Goal: Information Seeking & Learning: Learn about a topic

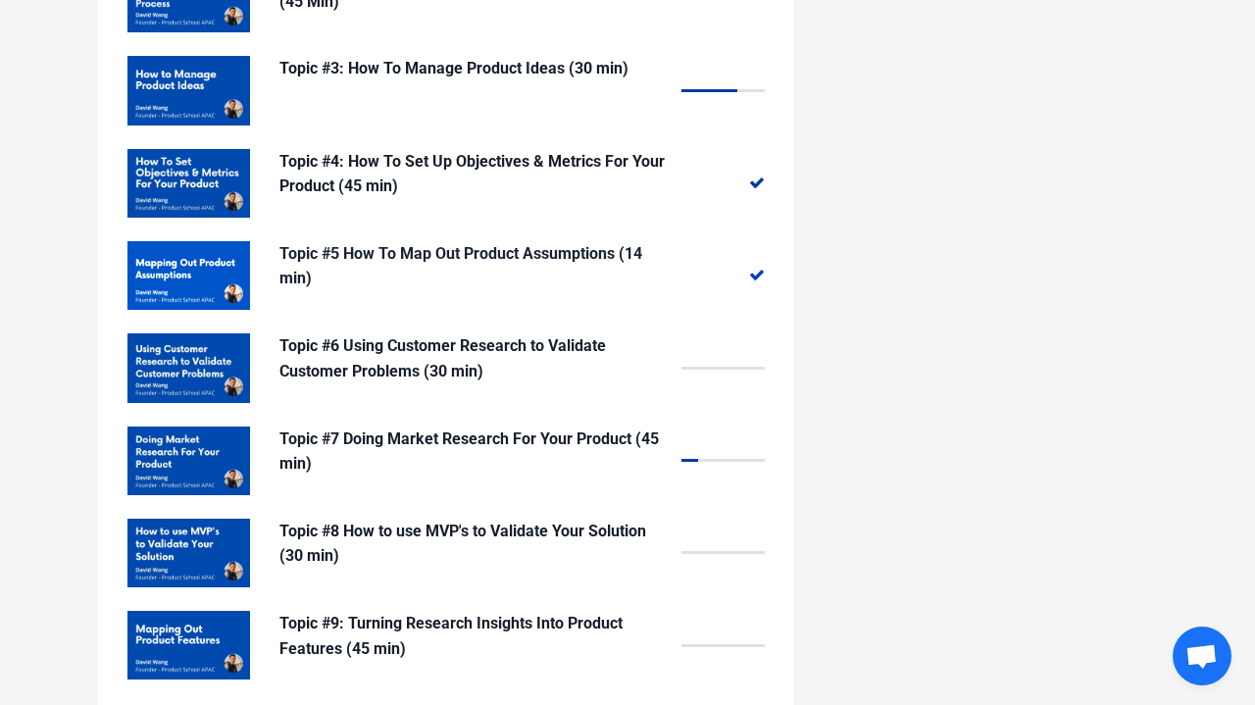
scroll to position [1908, 0]
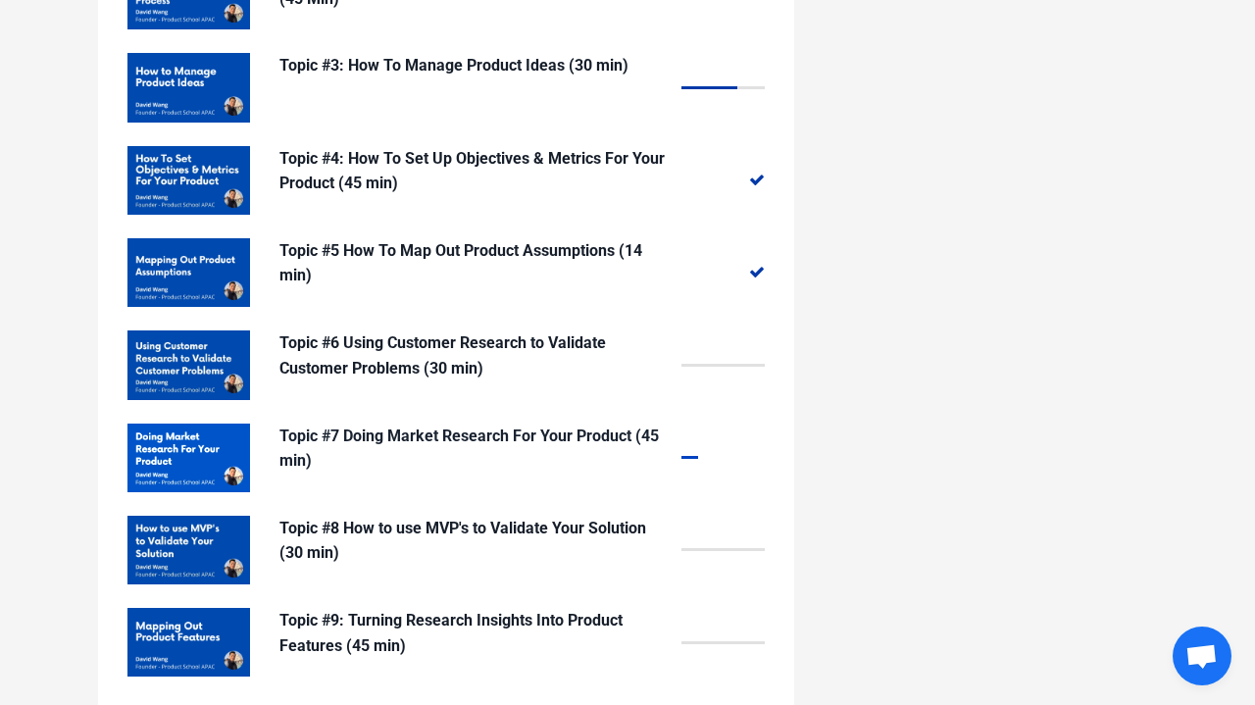
click at [564, 424] on p "Topic #7 Doing Market Research For Your Product (45 min)" at bounding box center [476, 449] width 392 height 50
click at [566, 424] on p "Topic #7 Doing Market Research For Your Product (45 min)" at bounding box center [476, 449] width 392 height 50
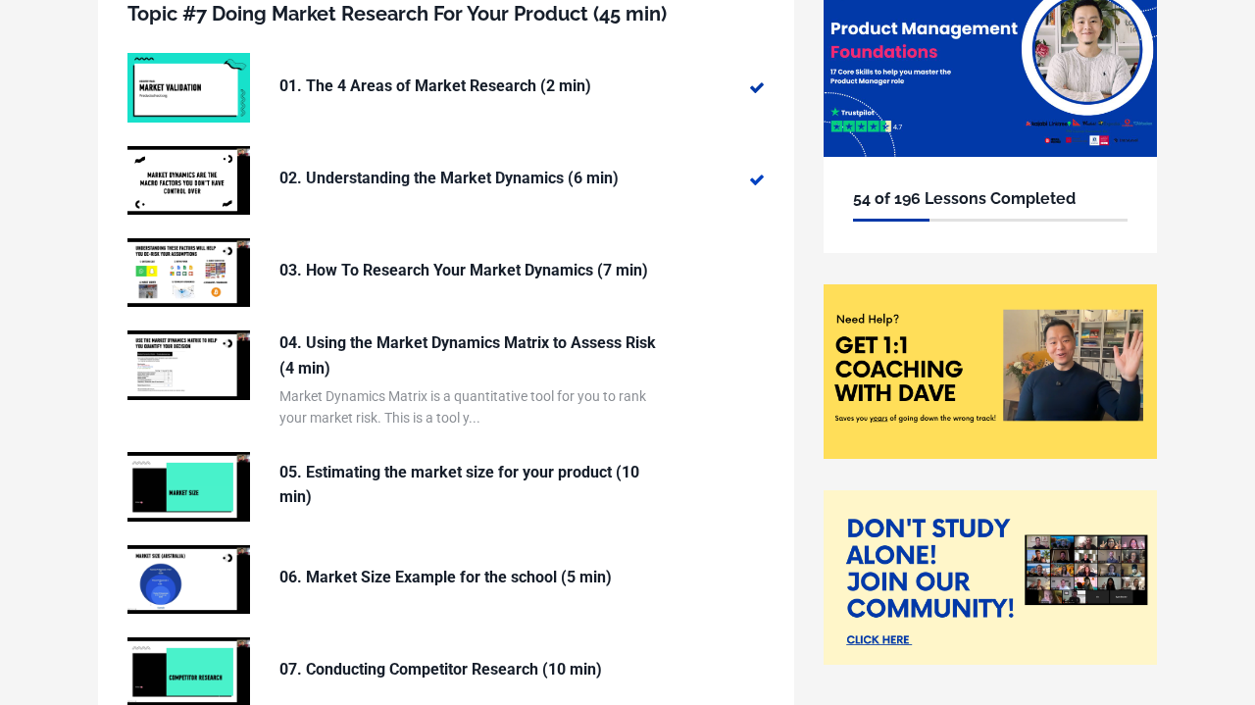
scroll to position [225, 0]
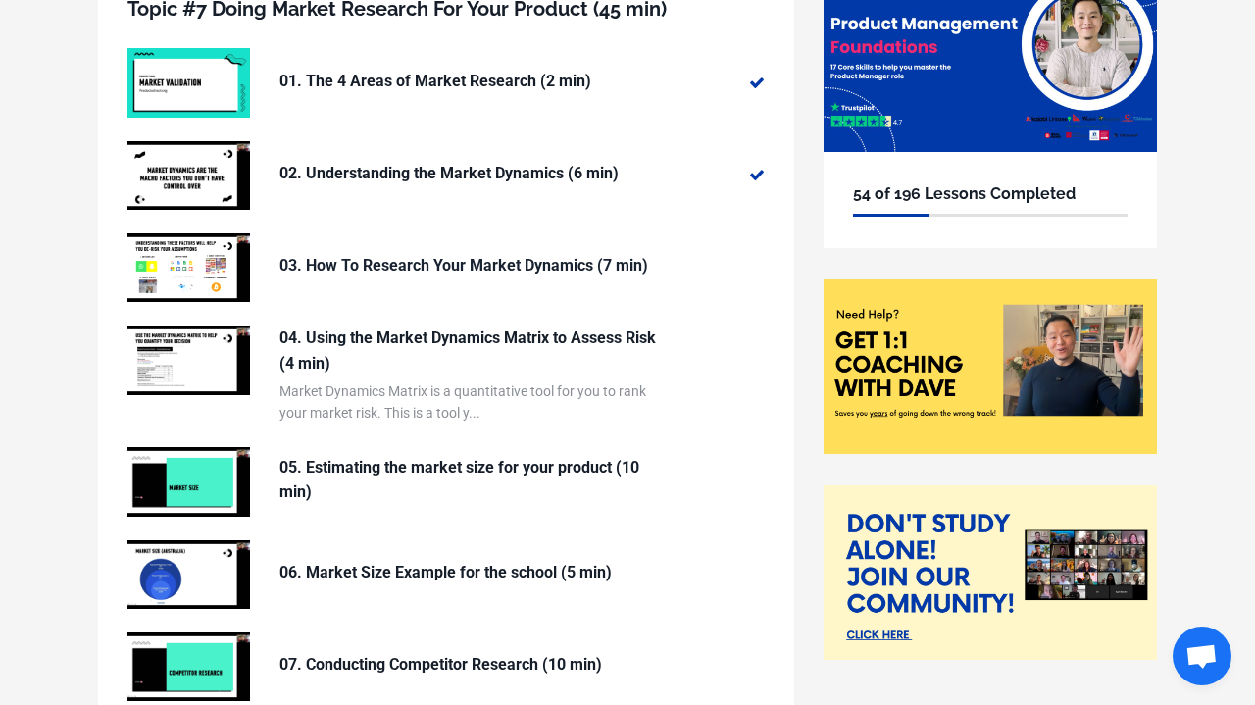
click at [412, 268] on p "03. How To Research Your Market Dynamics (7 min)" at bounding box center [476, 266] width 392 height 26
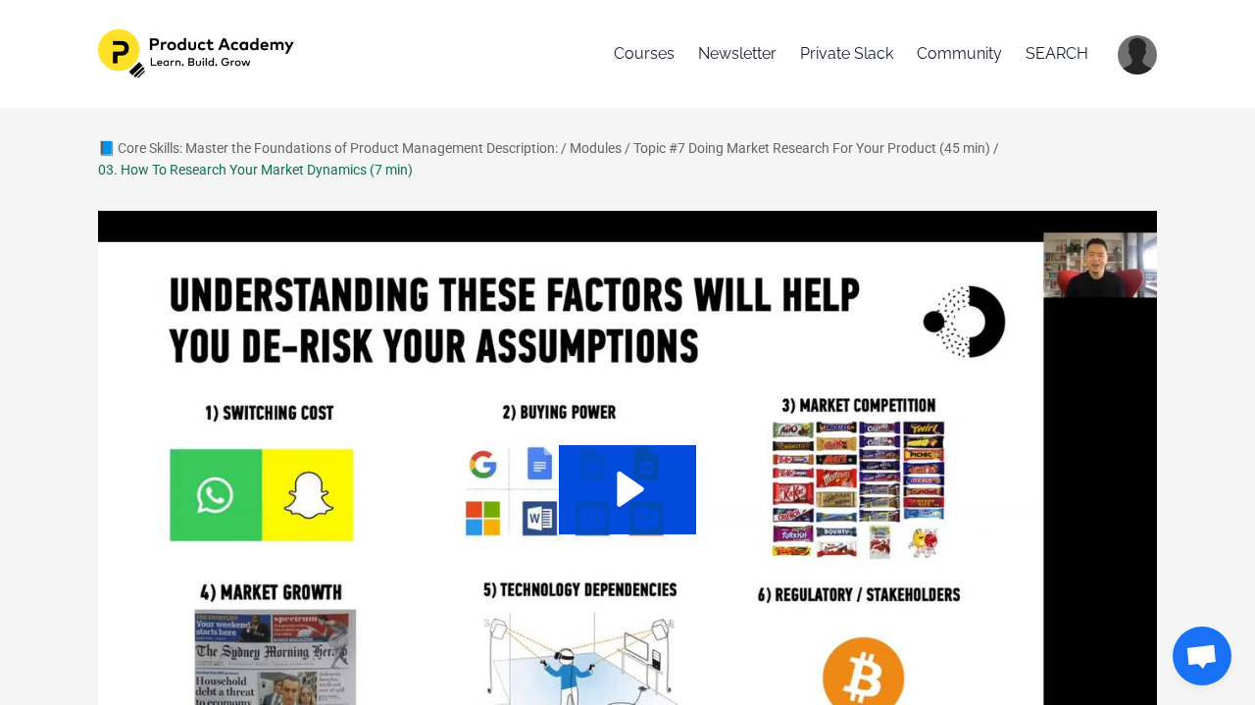
click at [574, 458] on icon "Play Video: sites/127338/video/vsIuzjmmTOK4lda9rQMX_03._How_To_Get_Insights_on_…" at bounding box center [628, 489] width 138 height 88
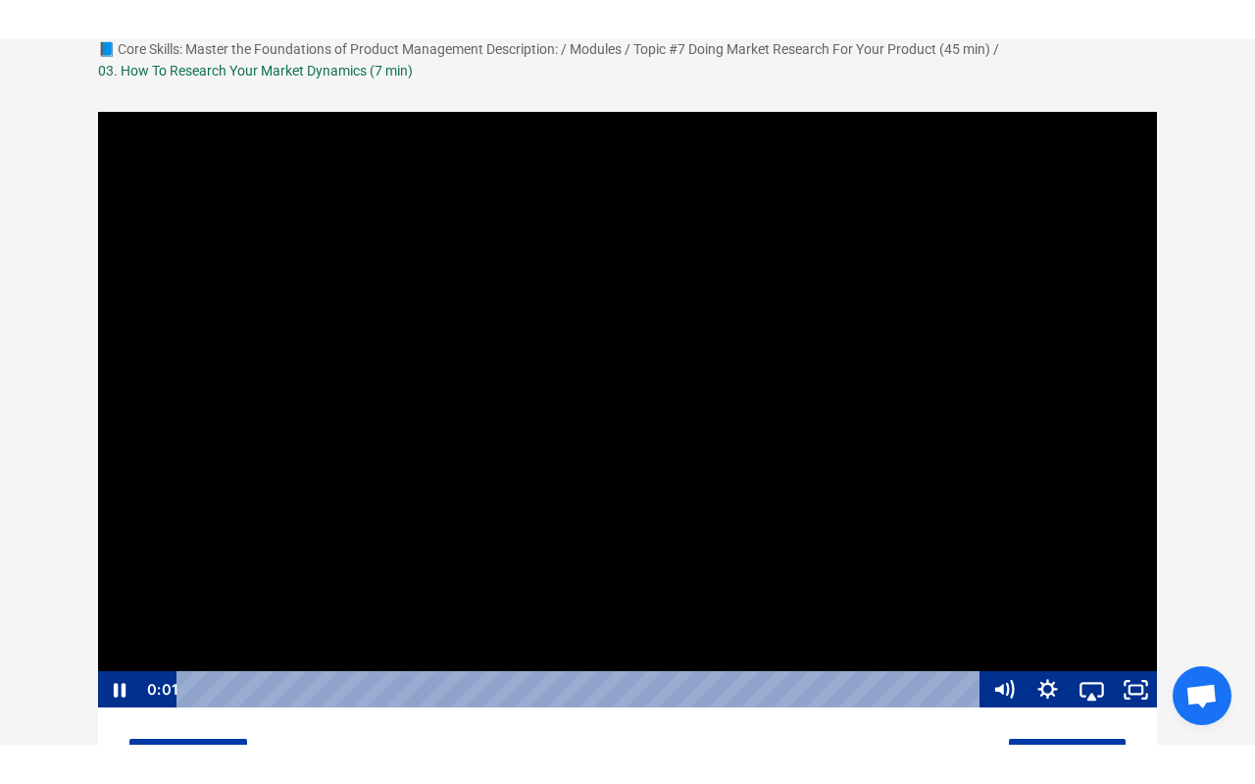
scroll to position [141, 0]
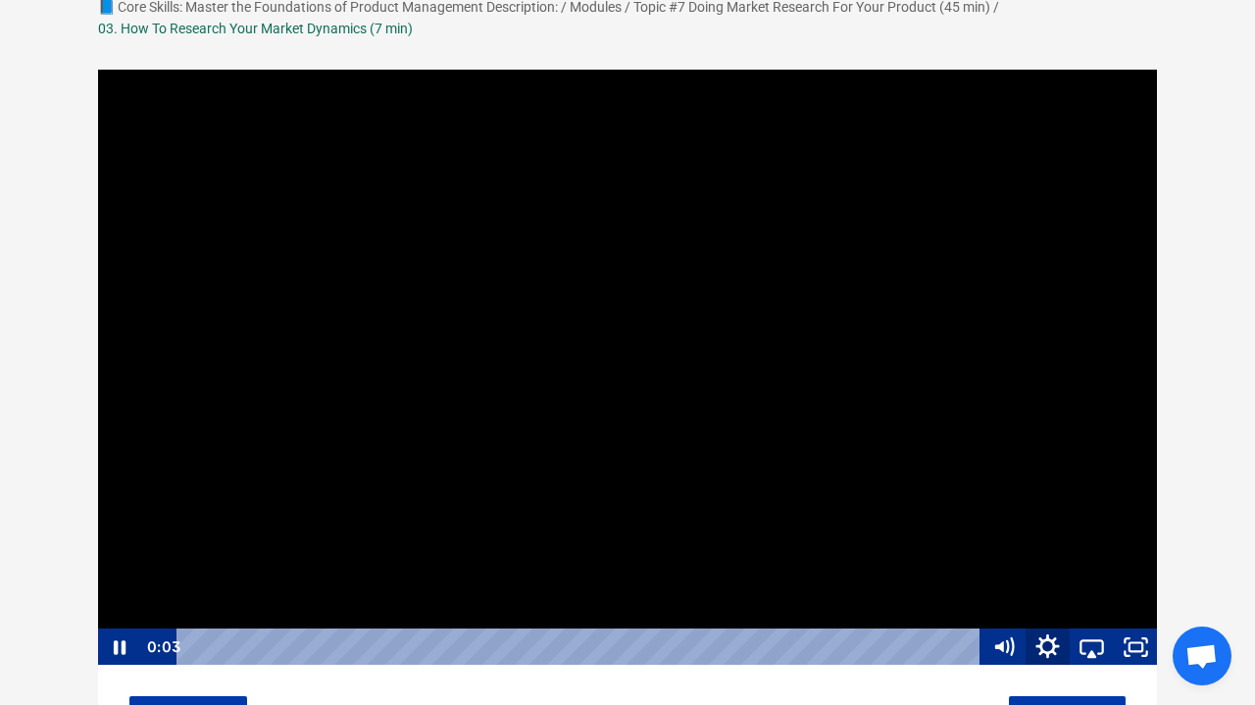
click at [1048, 654] on icon "Show settings menu" at bounding box center [1048, 647] width 24 height 24
click at [1055, 580] on span "Speed" at bounding box center [1031, 572] width 77 height 37
click at [1056, 579] on label "2x" at bounding box center [1070, 573] width 177 height 38
click at [983, 555] on input "2x" at bounding box center [982, 554] width 1 height 1
radio input "true"
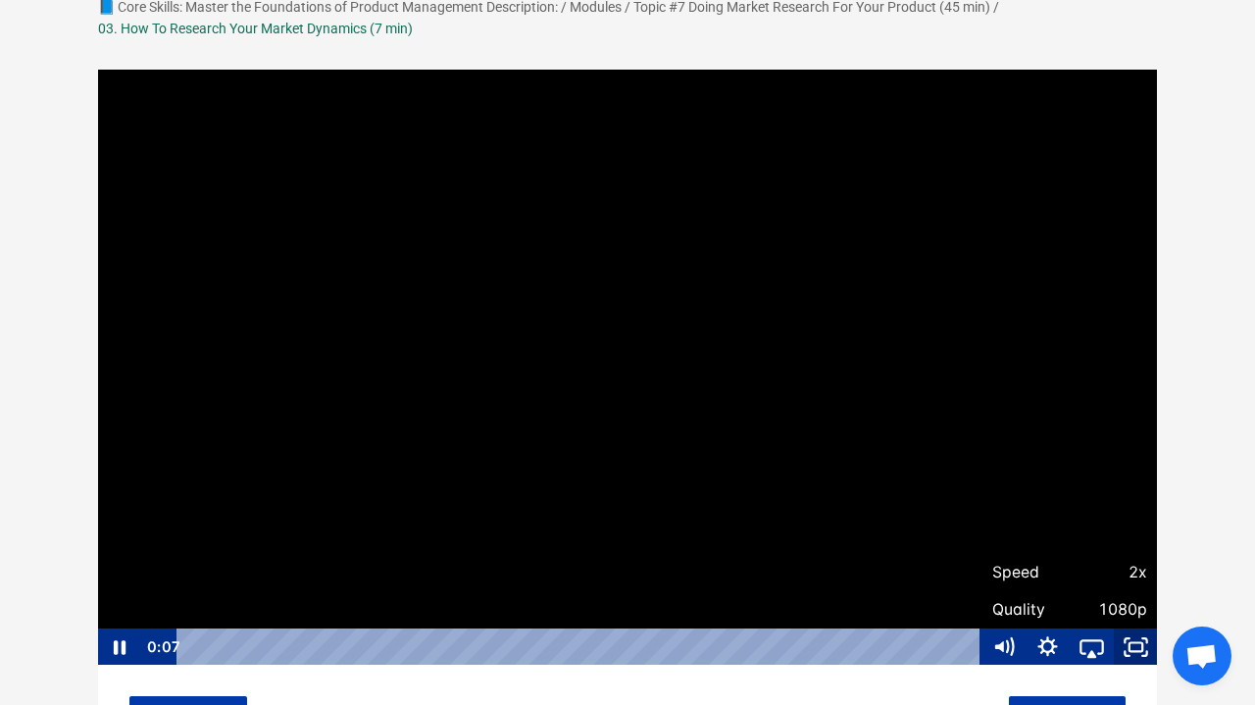
click at [1133, 650] on icon "Fullscreen" at bounding box center [1136, 647] width 44 height 37
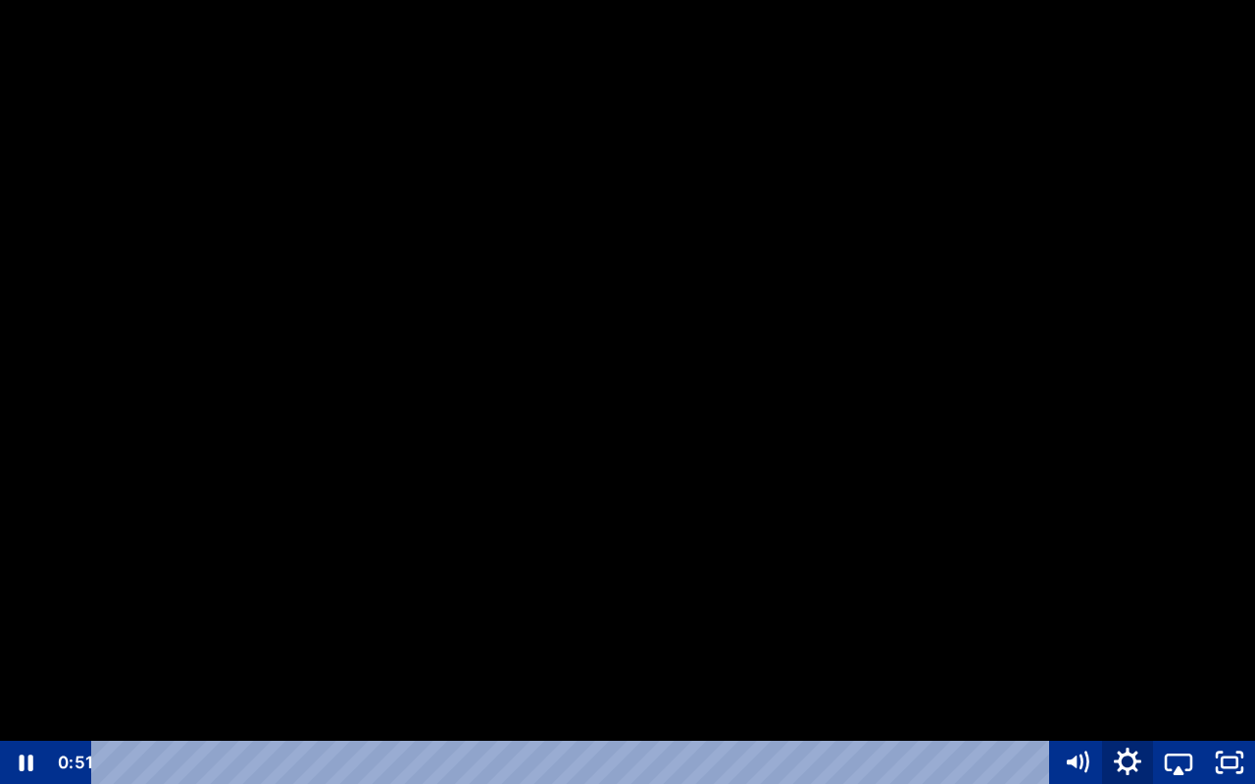
click at [1121, 704] on icon "Show settings menu" at bounding box center [1127, 760] width 27 height 27
click at [1128, 678] on span "Speed" at bounding box center [1108, 675] width 89 height 43
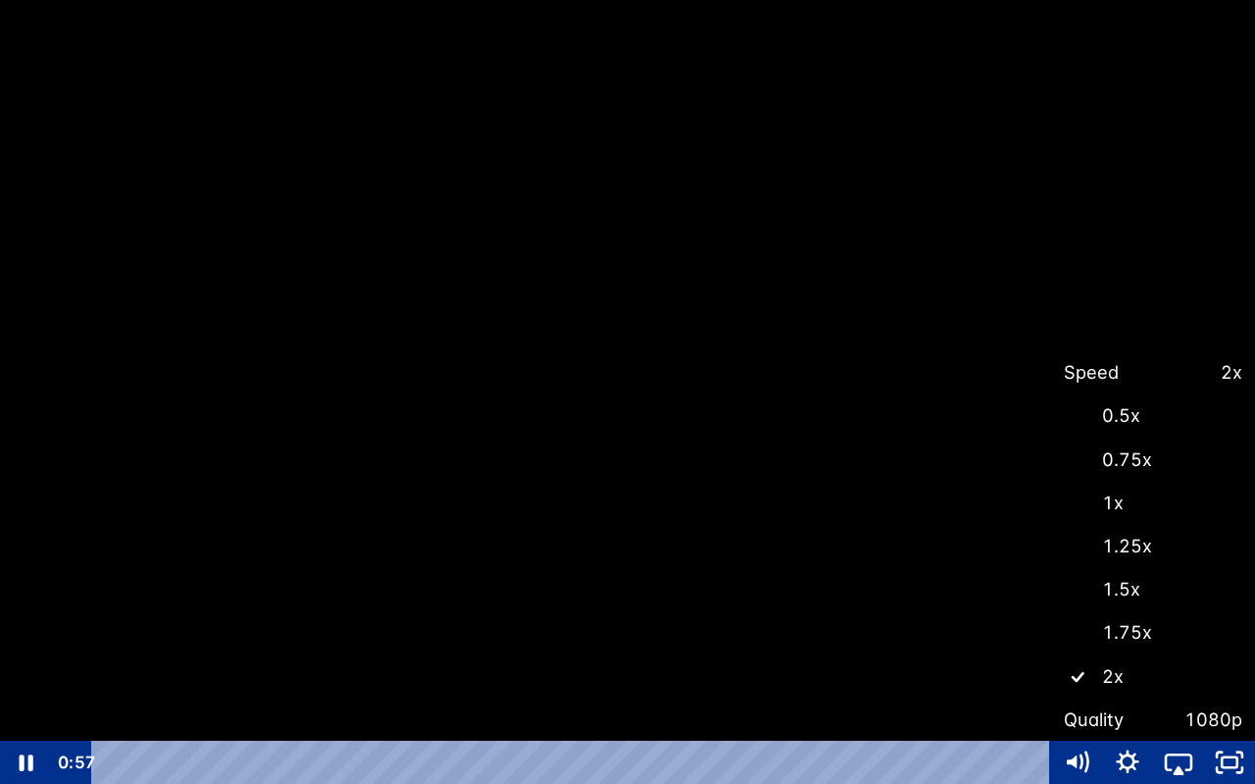
click at [1127, 601] on label "1.5x" at bounding box center [1153, 589] width 204 height 45
click at [1052, 568] on input "1.5x" at bounding box center [1051, 567] width 1 height 1
radio input "true"
click at [1201, 431] on div at bounding box center [627, 392] width 1255 height 784
click at [1201, 432] on div at bounding box center [627, 392] width 1255 height 784
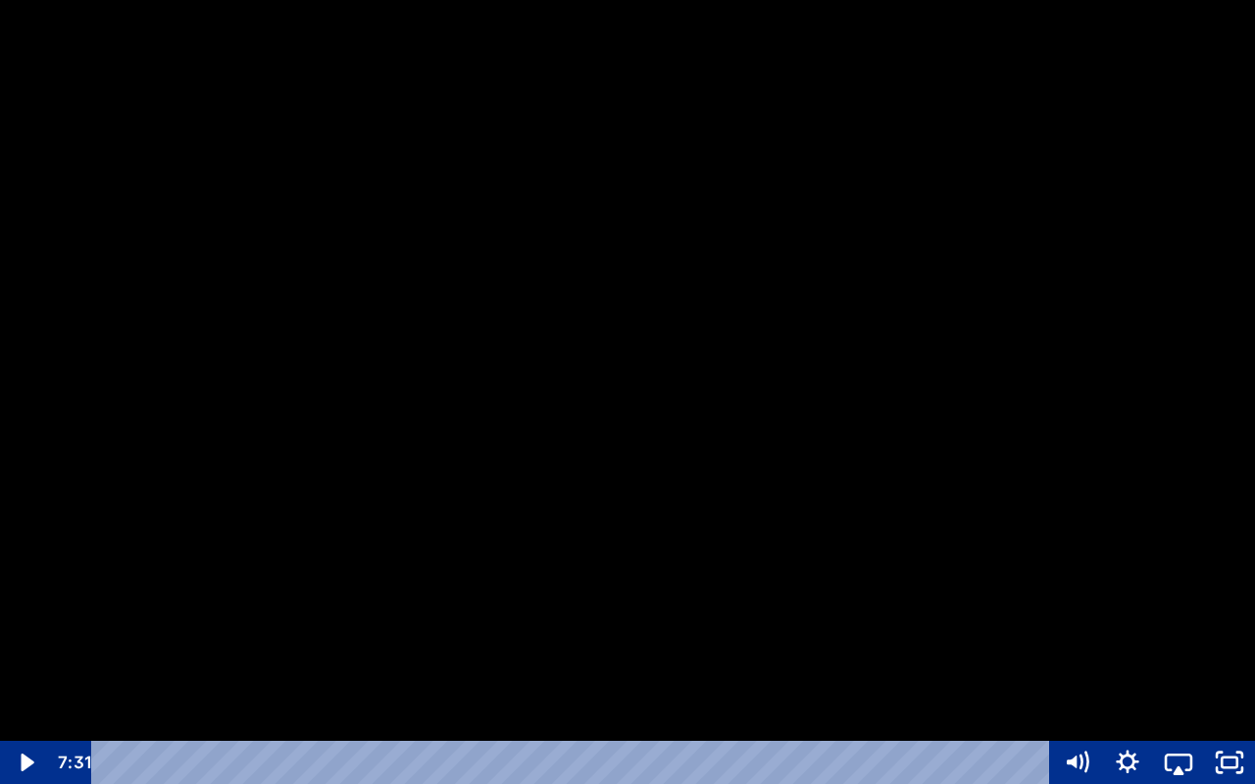
click at [658, 546] on div at bounding box center [627, 392] width 1255 height 784
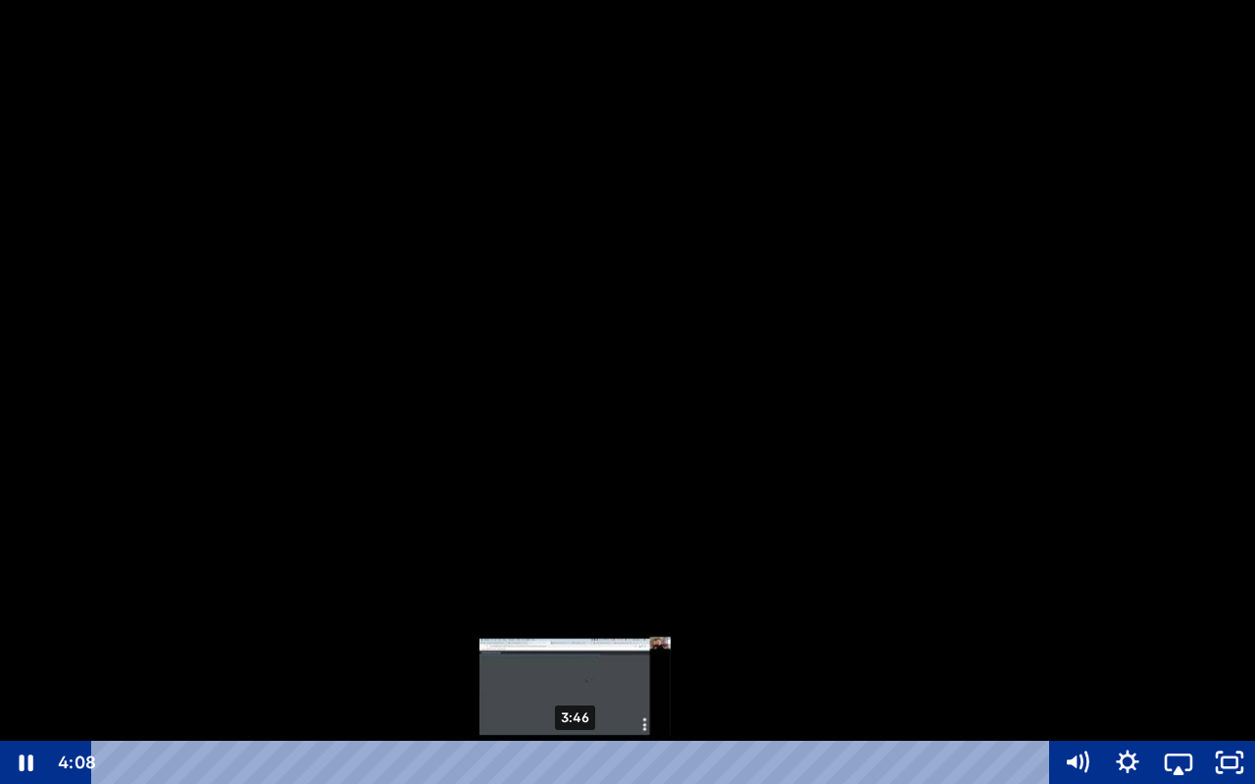
click at [576, 704] on div "3:46" at bounding box center [575, 762] width 928 height 43
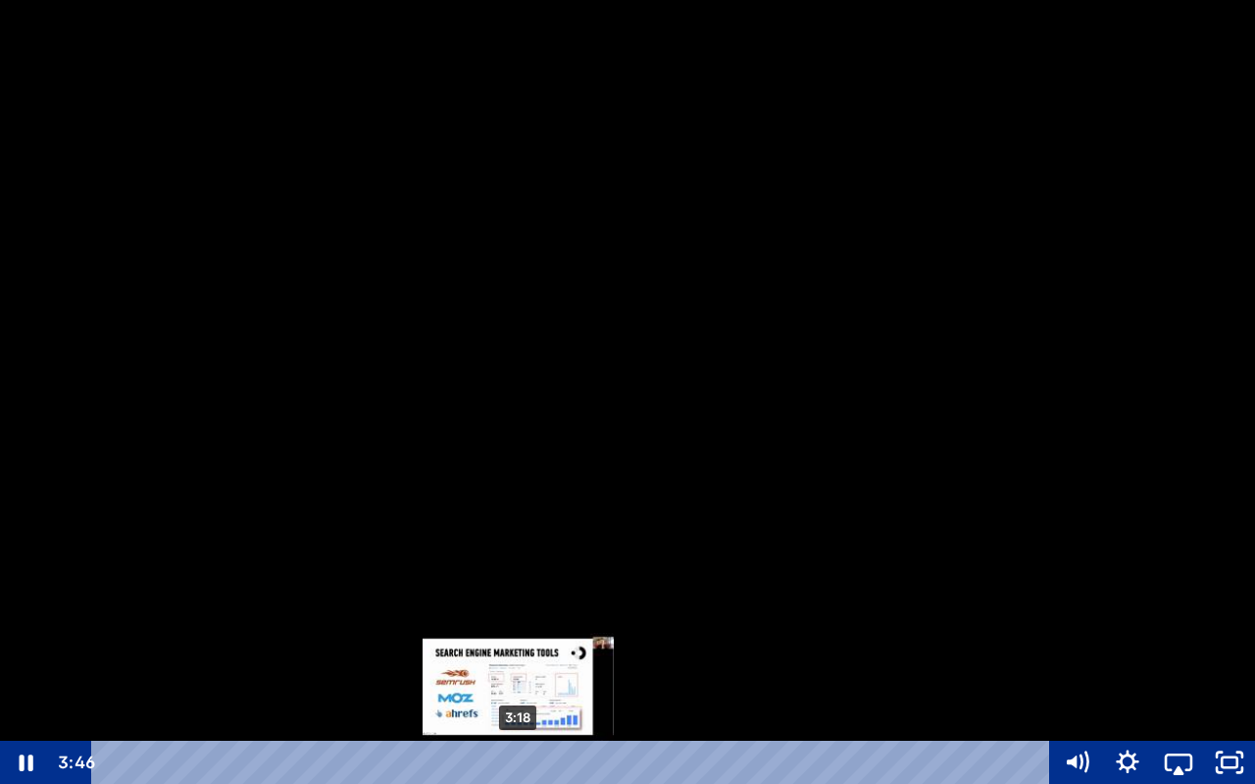
click at [518, 704] on div "3:18" at bounding box center [575, 762] width 928 height 43
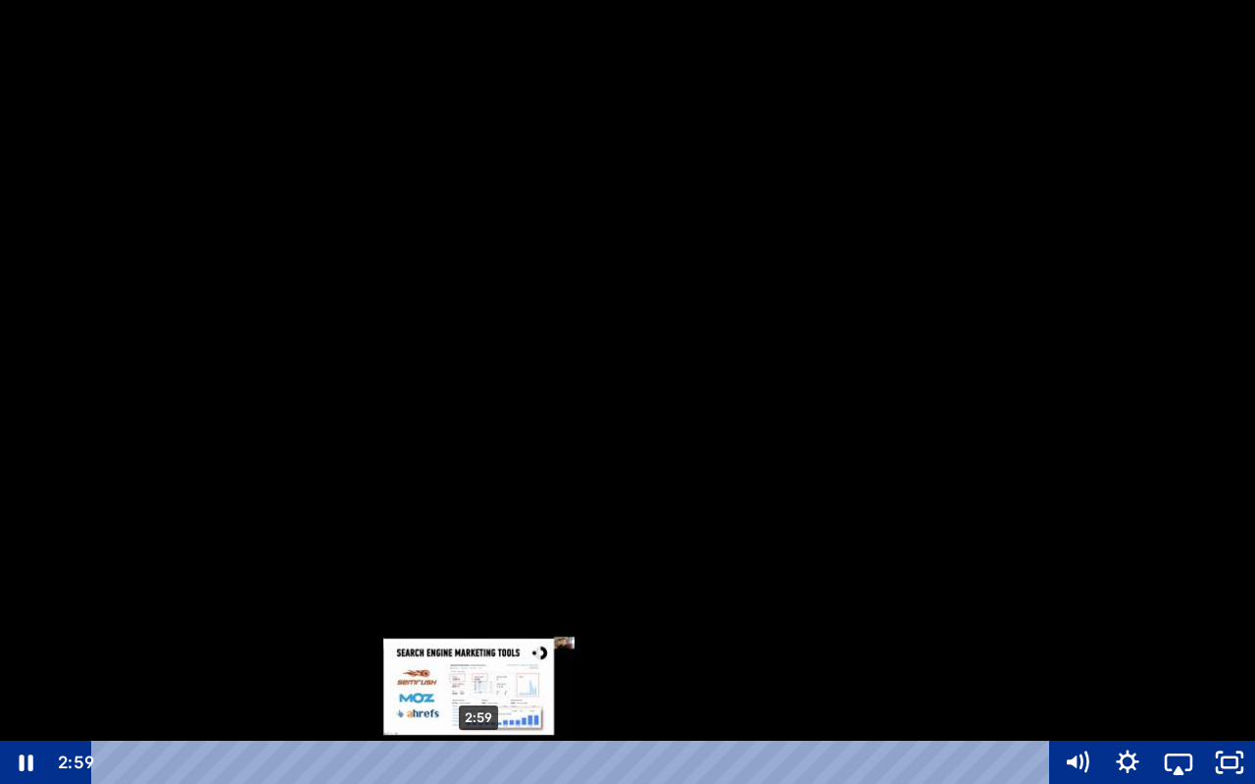
click at [480, 704] on div "2:59" at bounding box center [575, 762] width 928 height 43
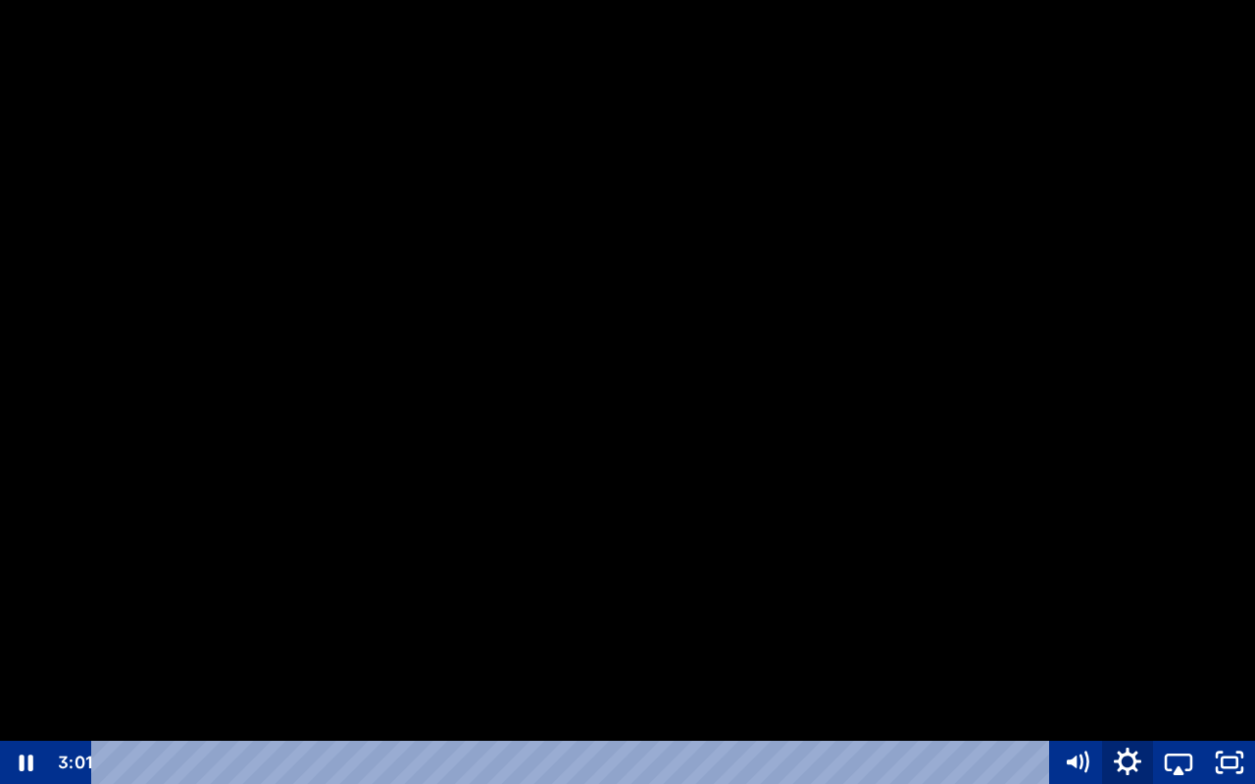
click at [1119, 704] on icon "Show settings menu" at bounding box center [1128, 763] width 61 height 52
click at [1123, 681] on span "Speed" at bounding box center [1108, 675] width 89 height 43
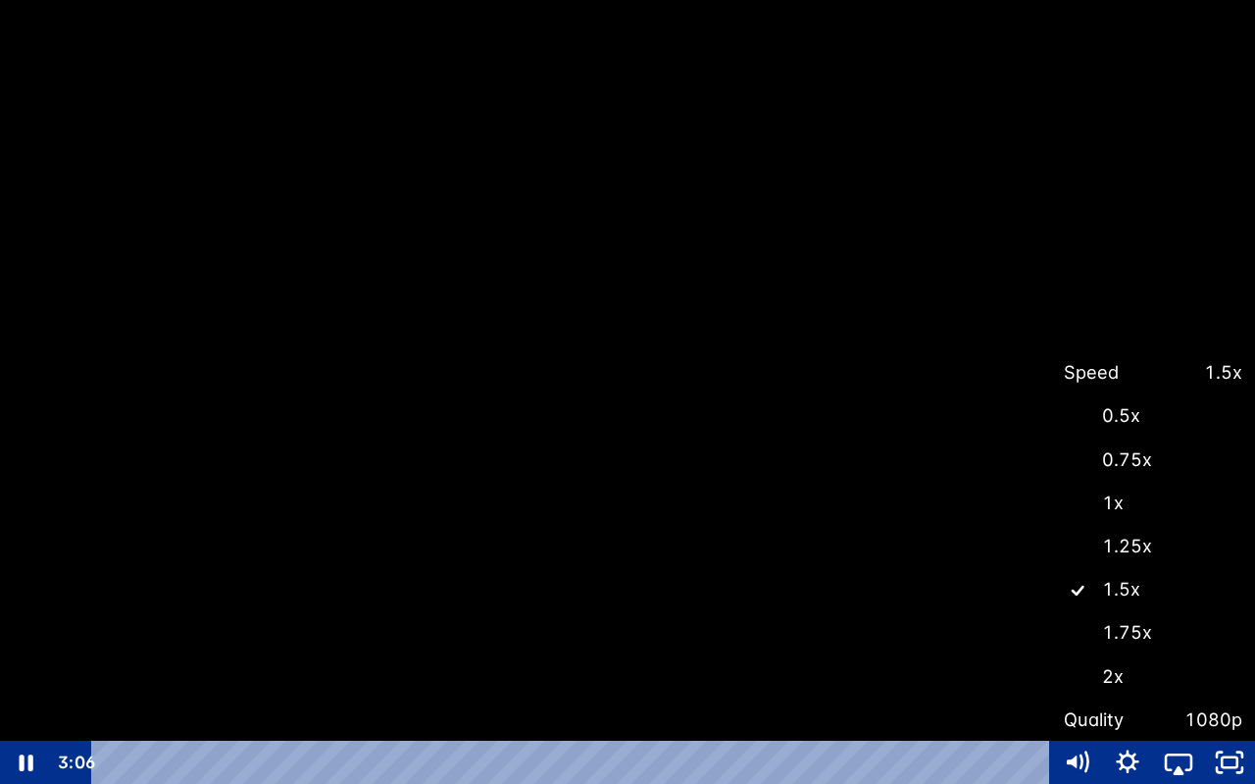
click at [1111, 501] on label "1x" at bounding box center [1153, 503] width 204 height 45
click at [1052, 482] on input "1x" at bounding box center [1051, 481] width 1 height 1
radio input "true"
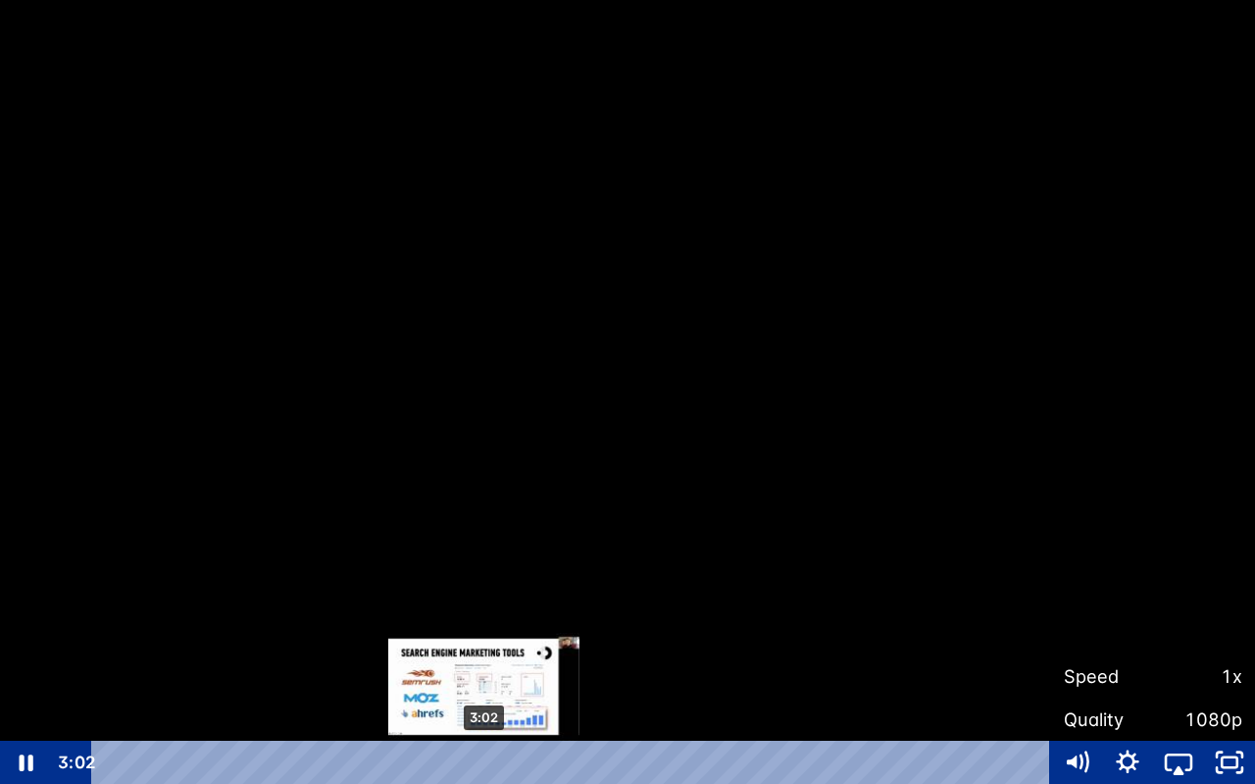
click at [485, 704] on div "3:02" at bounding box center [575, 762] width 928 height 43
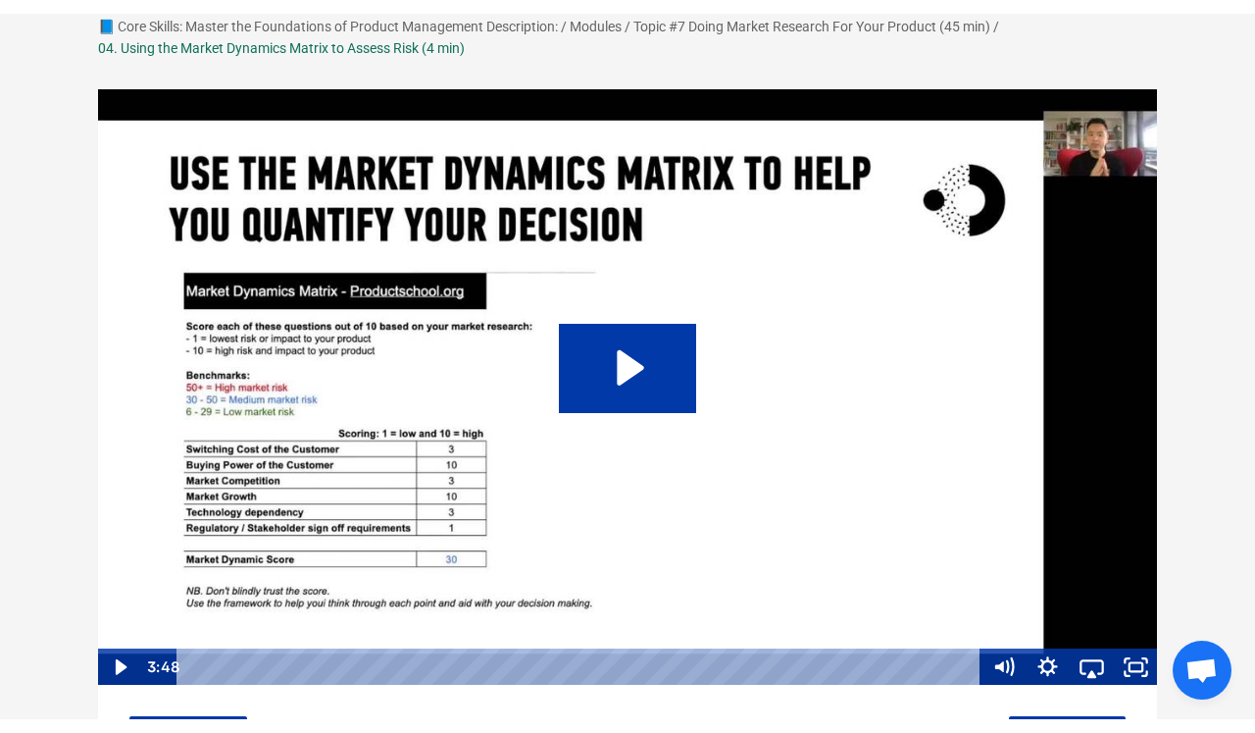
scroll to position [135, 0]
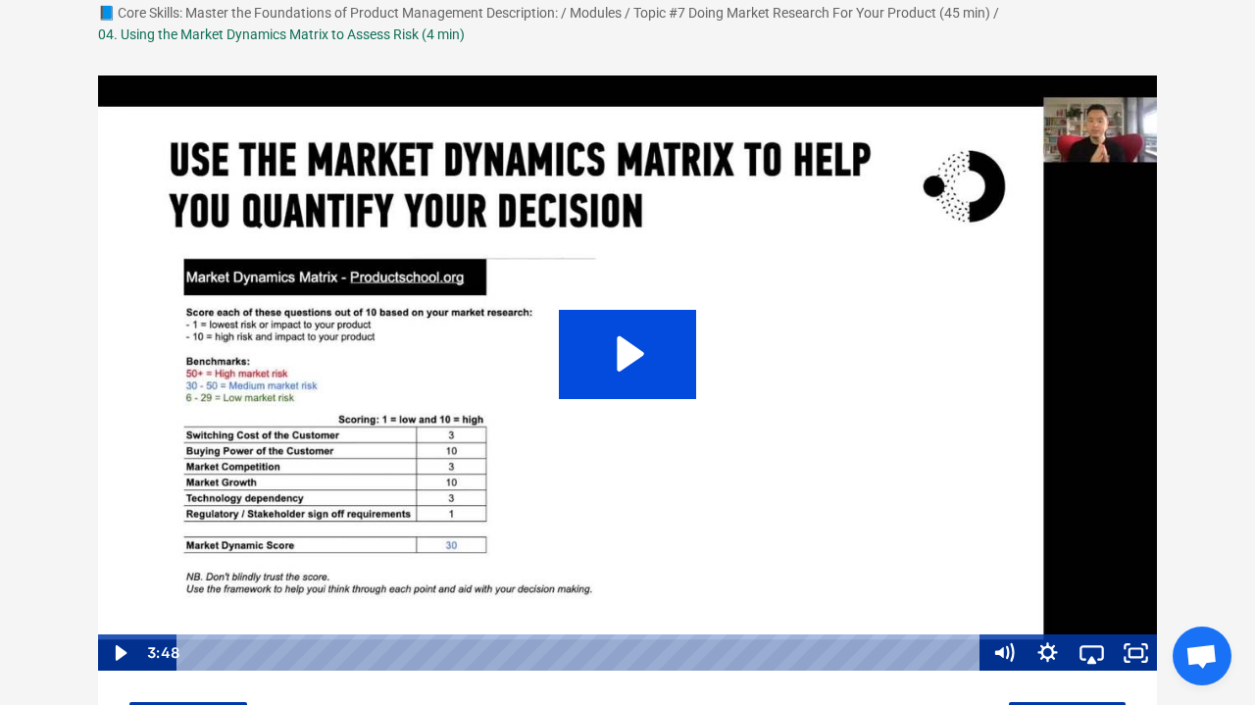
click at [570, 379] on icon "Play Video: sites/127338/video/pn88hms6Tmr3GgQjIIHJ_04._Using_the_Market_Dynami…" at bounding box center [628, 354] width 138 height 88
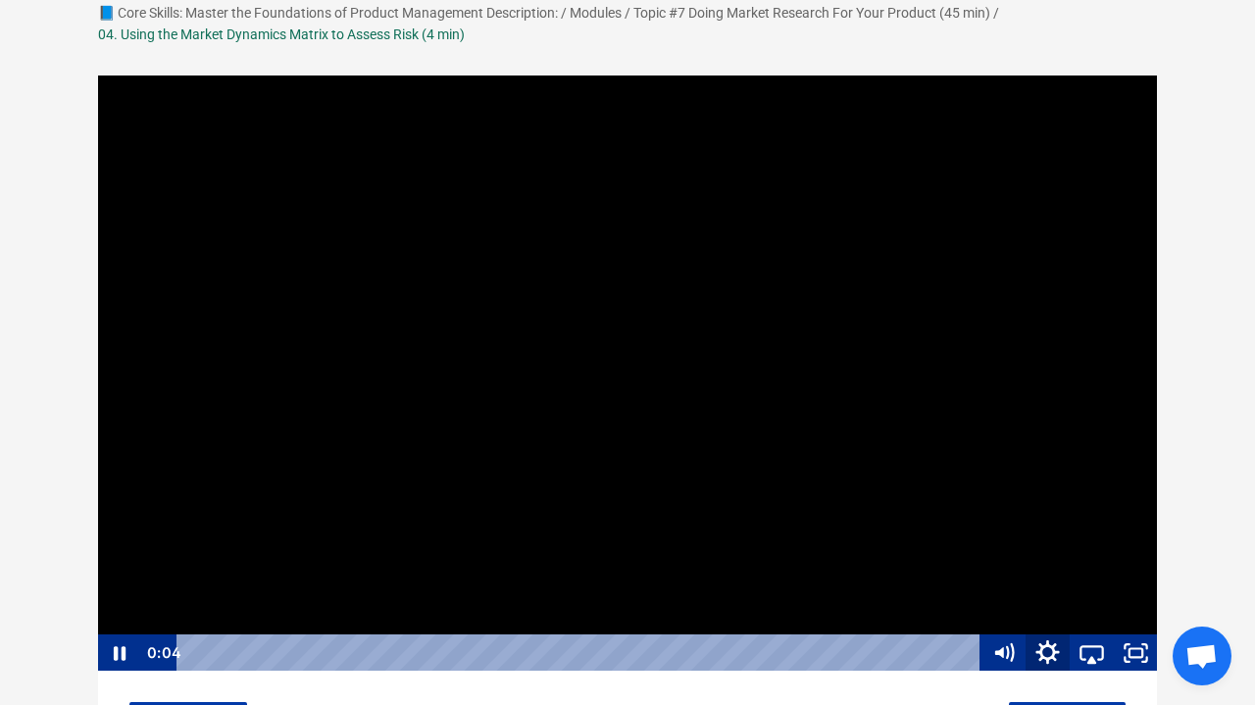
click at [1042, 647] on icon "Show settings menu" at bounding box center [1048, 652] width 24 height 24
click at [1057, 569] on span "Speed" at bounding box center [1031, 578] width 77 height 37
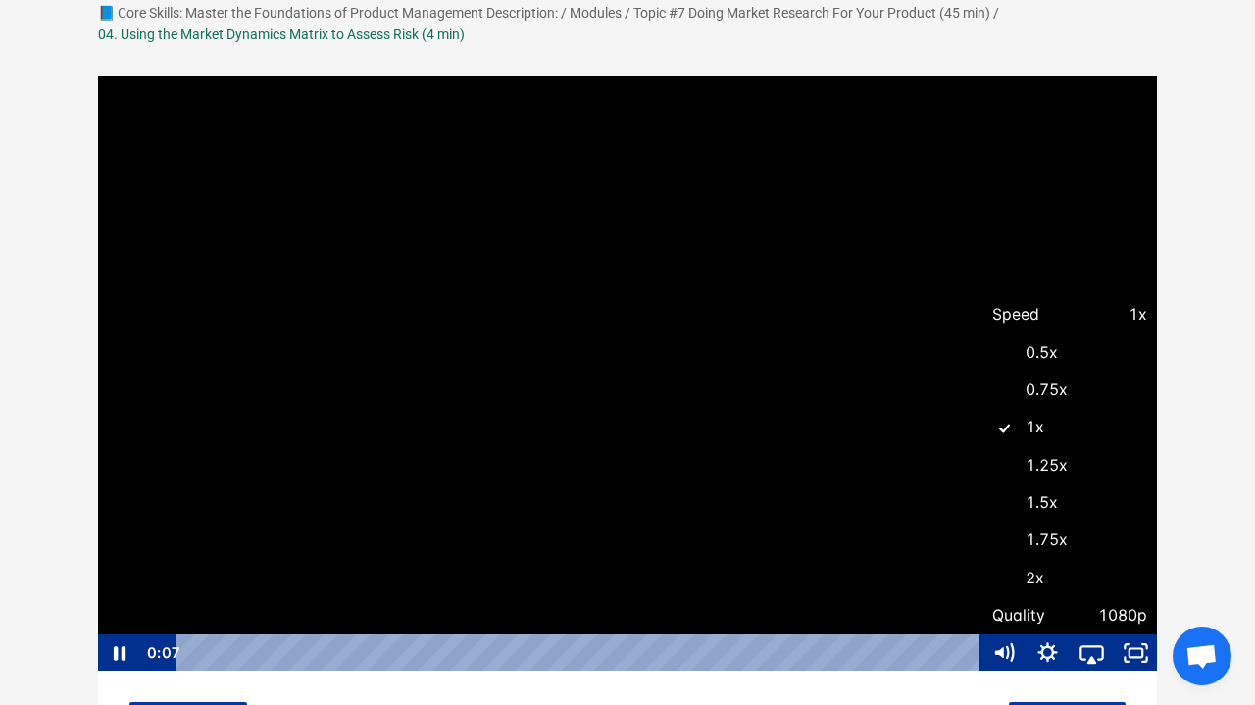
click at [1064, 514] on label "1.5x" at bounding box center [1070, 504] width 177 height 38
click at [983, 486] on input "1.5x" at bounding box center [982, 485] width 1 height 1
radio input "true"
click at [1140, 664] on icon "Fullscreen" at bounding box center [1135, 653] width 53 height 45
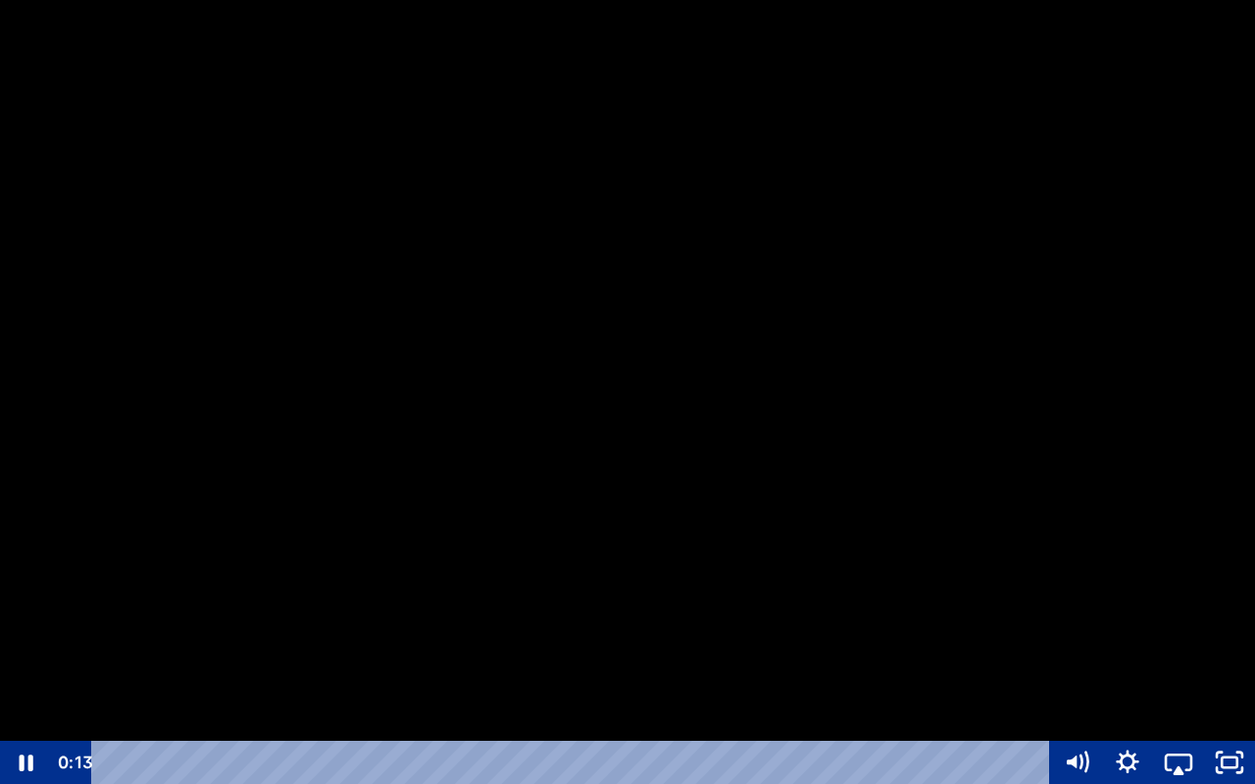
click at [764, 570] on div at bounding box center [627, 392] width 1255 height 784
click at [1223, 704] on icon "Unfullscreen" at bounding box center [1230, 763] width 61 height 52
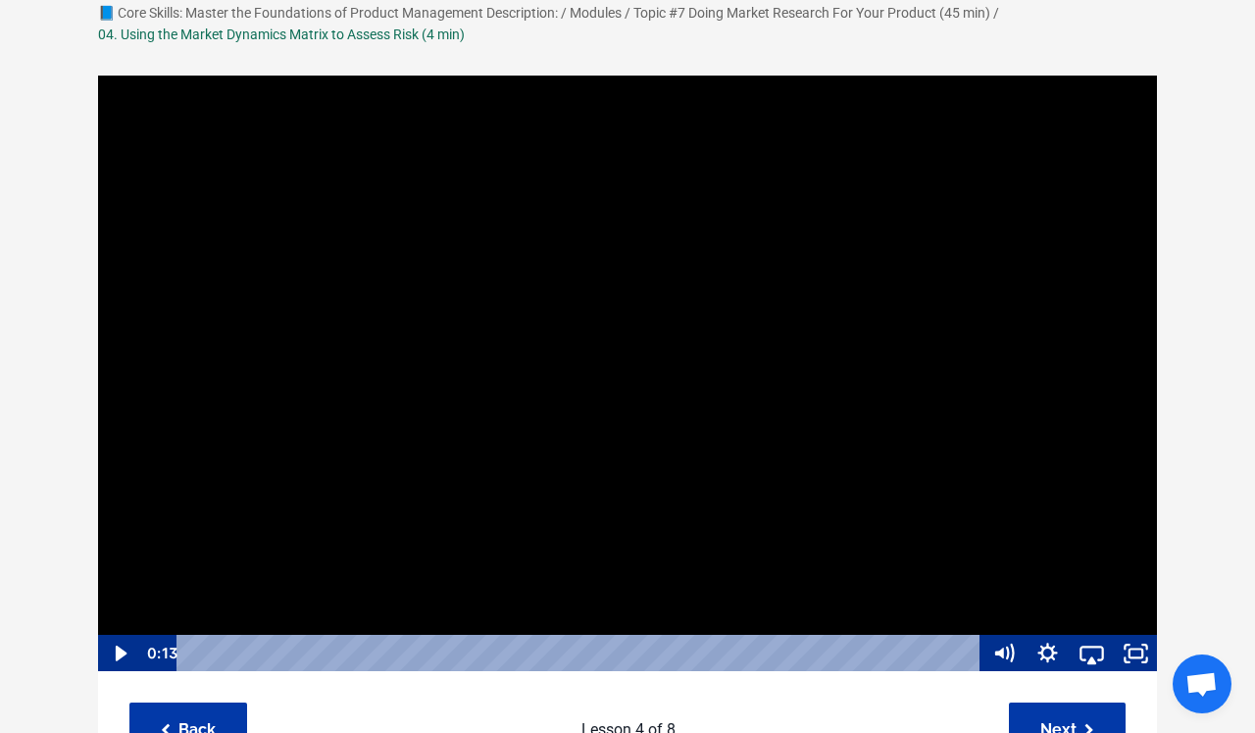
click at [481, 349] on div at bounding box center [627, 374] width 1061 height 598
click at [1139, 652] on icon "Fullscreen" at bounding box center [1135, 653] width 53 height 45
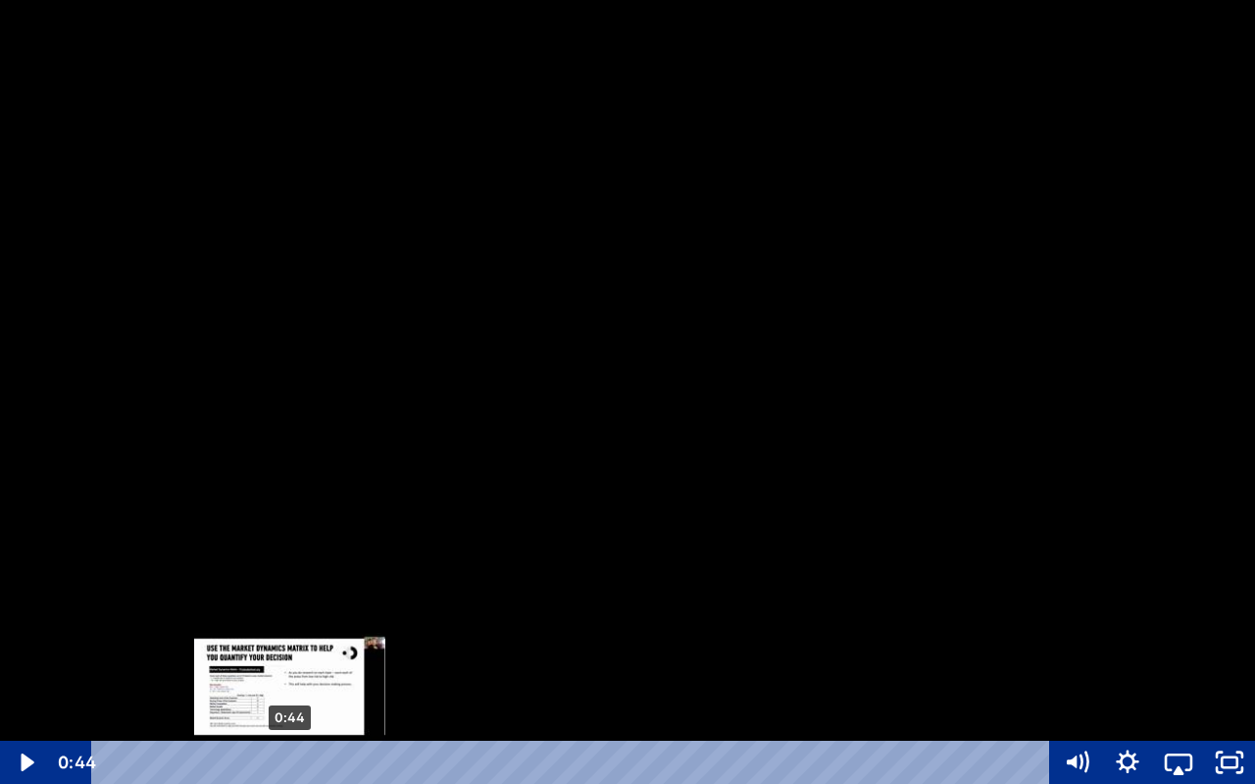
click at [290, 704] on div "0:44" at bounding box center [575, 762] width 928 height 43
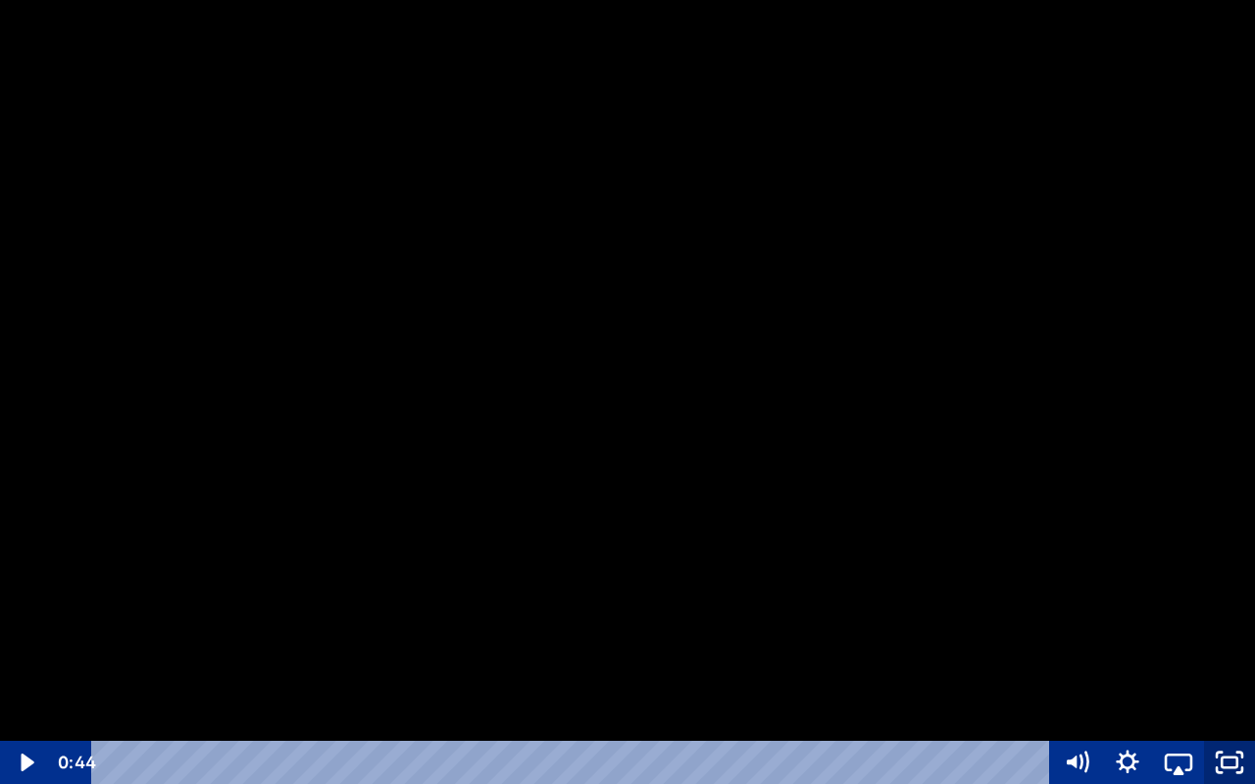
click at [1220, 704] on icon "Unfullscreen" at bounding box center [1229, 762] width 51 height 43
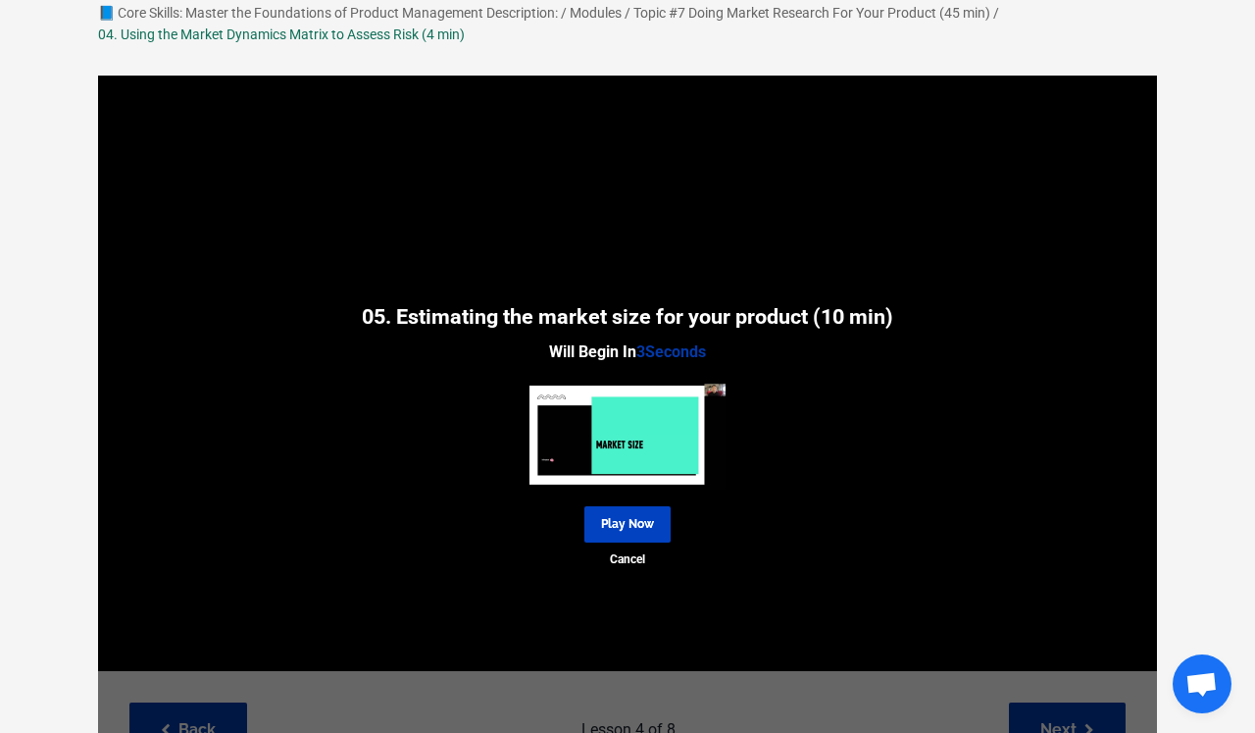
click at [664, 519] on link "Play Now" at bounding box center [628, 524] width 86 height 36
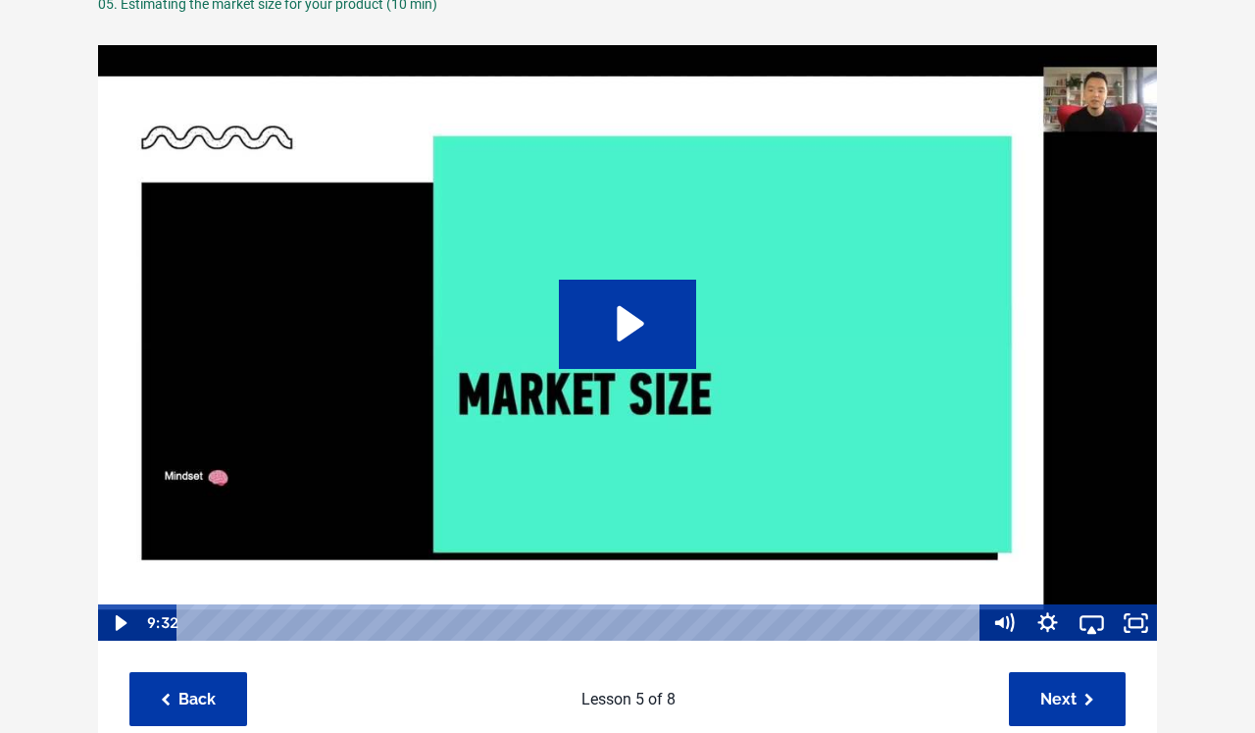
scroll to position [168, 0]
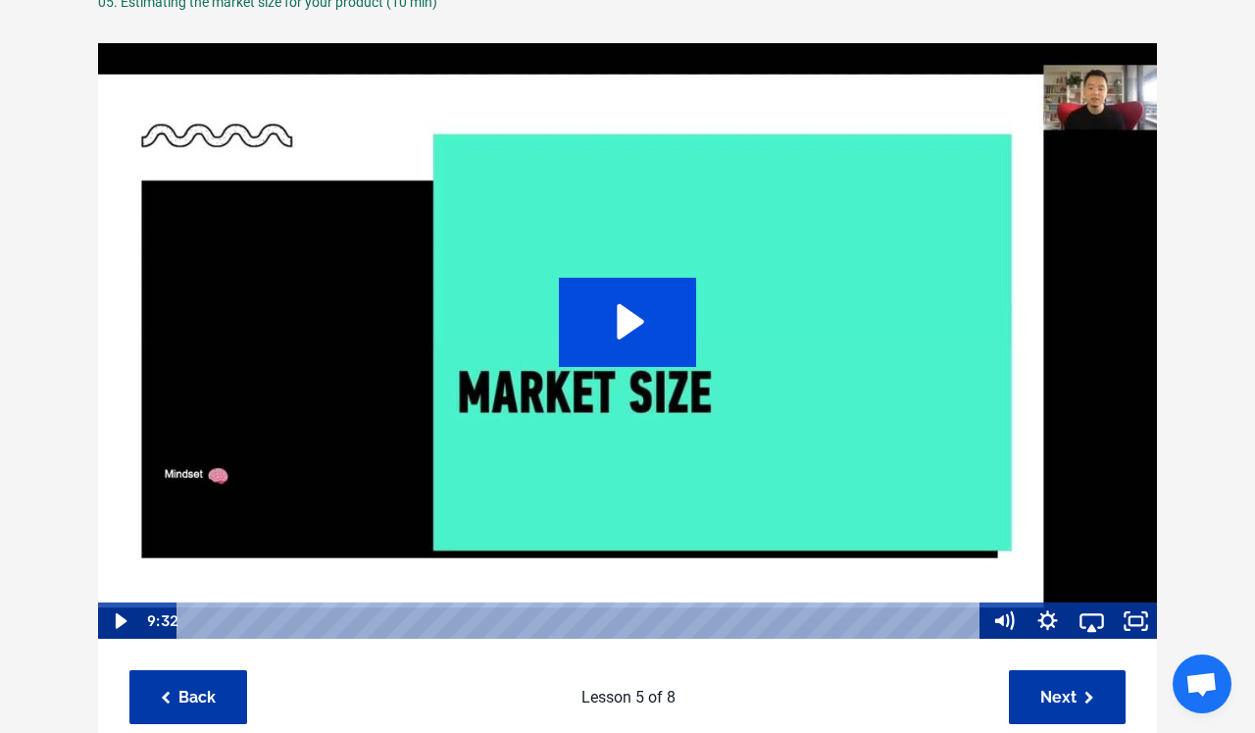
click at [646, 335] on icon "Play Video: sites/127338/video/7FO8R49RgqvGOeINcaVA_05._Estimating_the_market_s…" at bounding box center [628, 322] width 138 height 88
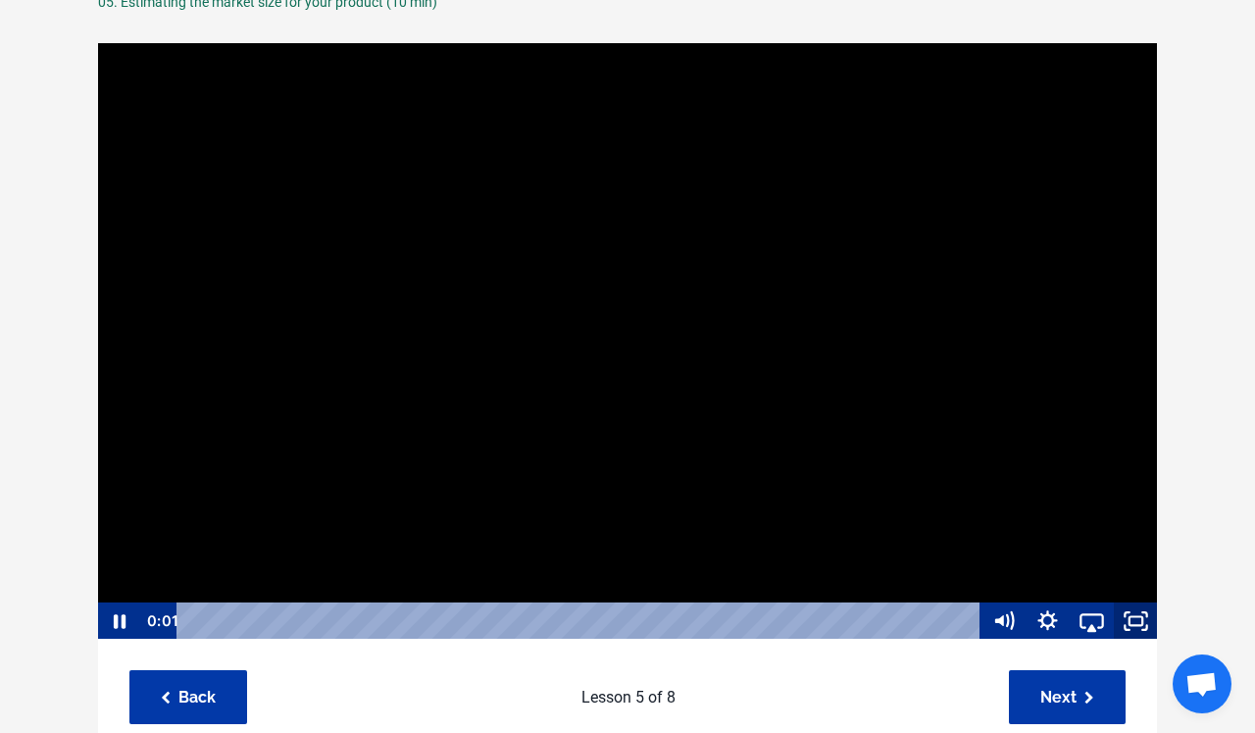
click at [1134, 621] on icon "Fullscreen" at bounding box center [1136, 620] width 44 height 37
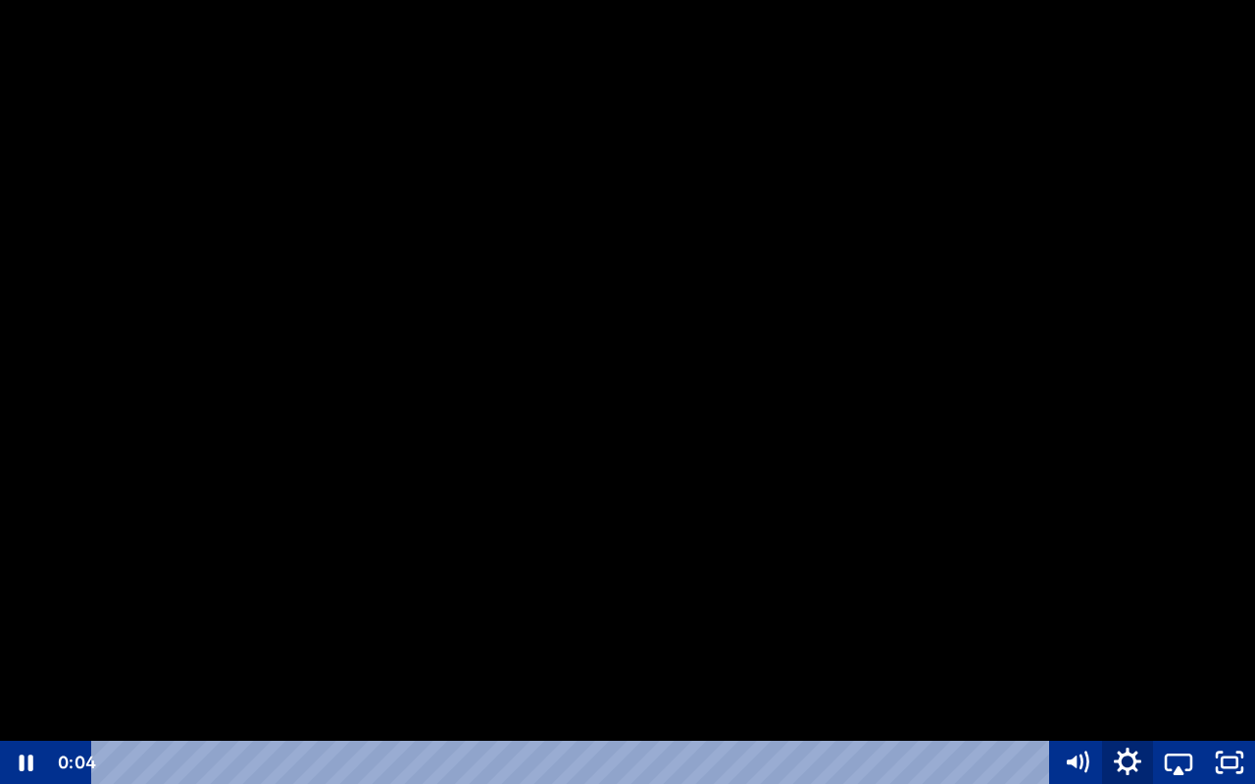
click at [1126, 732] on icon "Show settings menu" at bounding box center [1128, 763] width 61 height 52
click at [1147, 679] on span "Speed" at bounding box center [1108, 675] width 89 height 43
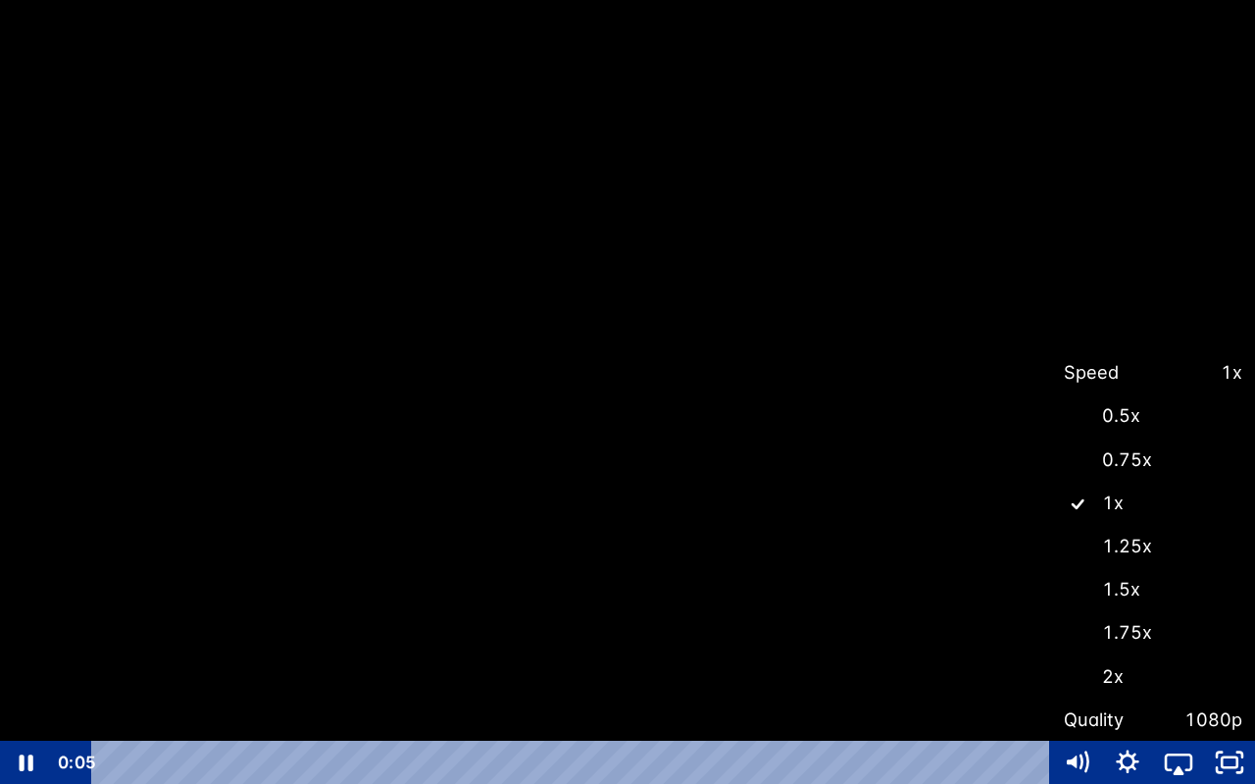
click at [1139, 596] on label "1.5x" at bounding box center [1153, 589] width 204 height 45
click at [1052, 568] on input "1.5x" at bounding box center [1051, 567] width 1 height 1
radio input "true"
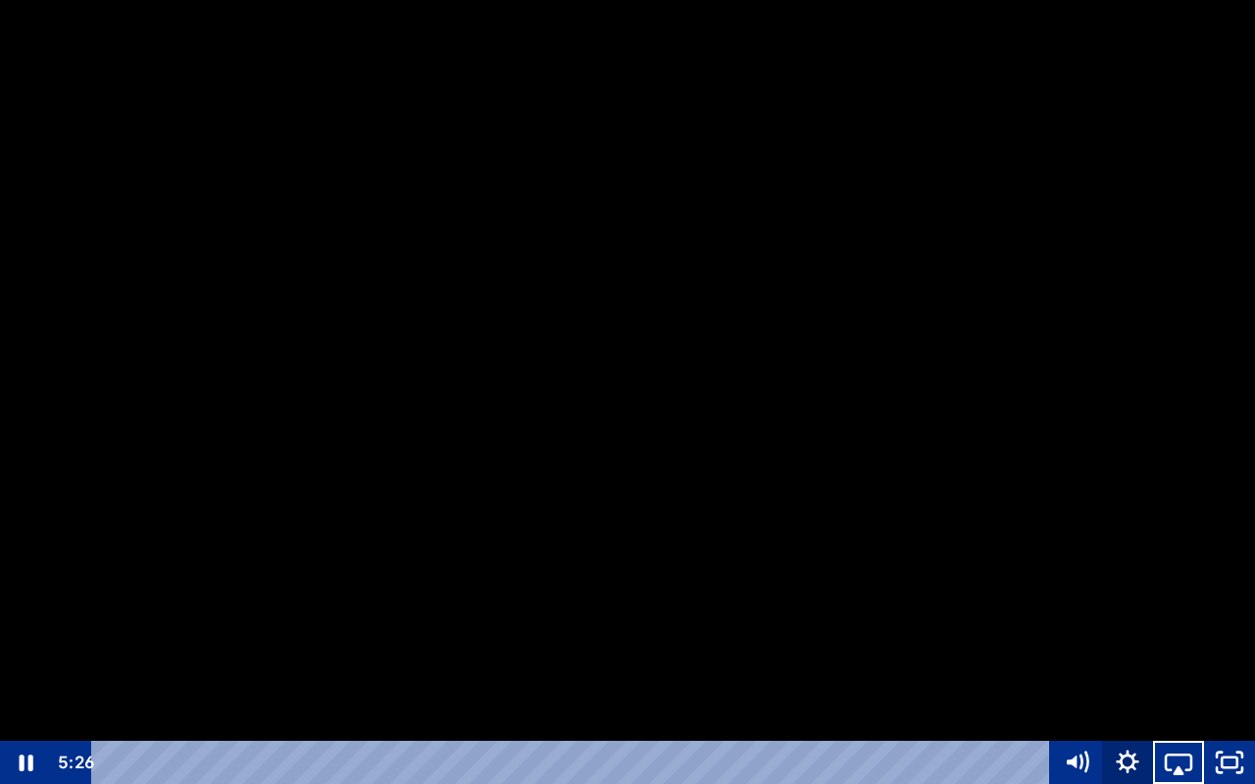
click at [1126, 732] on icon "Show settings menu" at bounding box center [1127, 762] width 51 height 43
click at [1128, 674] on span "Speed" at bounding box center [1147, 675] width 64 height 43
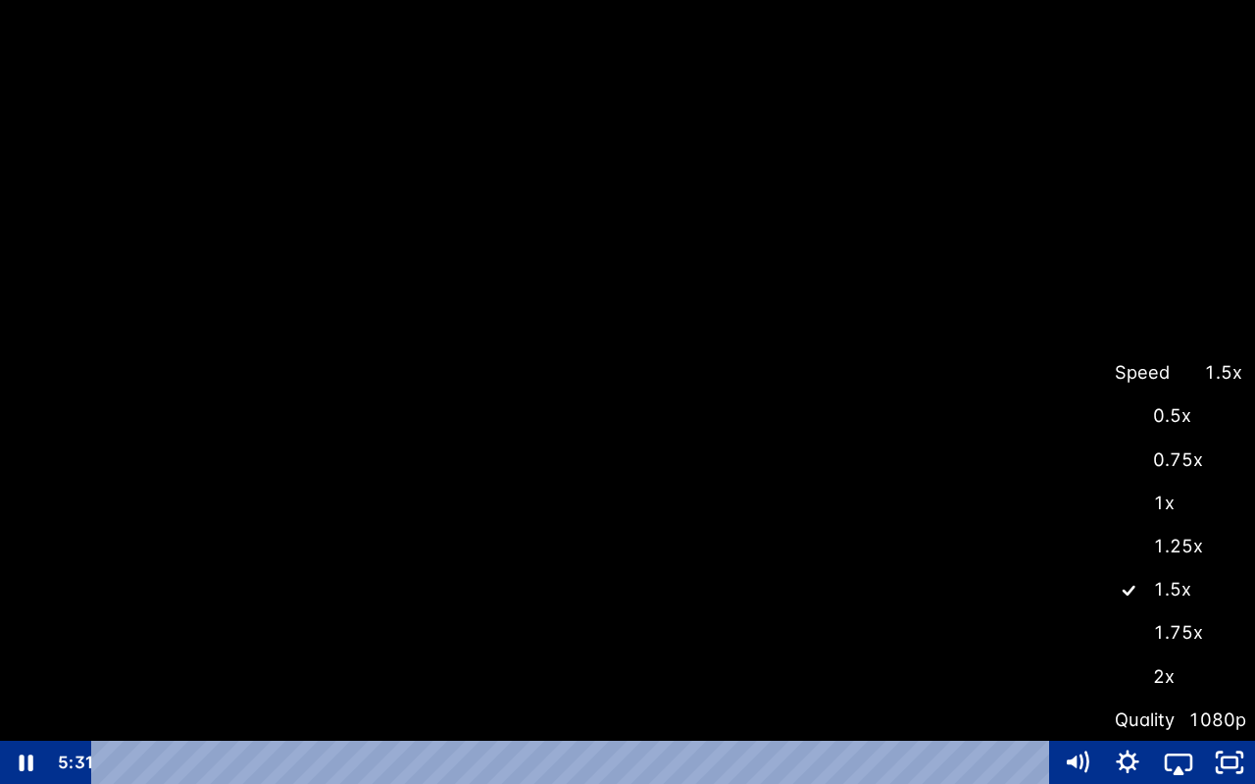
click at [1147, 551] on label "1.25x" at bounding box center [1178, 546] width 153 height 45
click at [1103, 525] on input "1.25x" at bounding box center [1102, 524] width 1 height 1
radio input "true"
click at [977, 618] on div at bounding box center [627, 392] width 1255 height 784
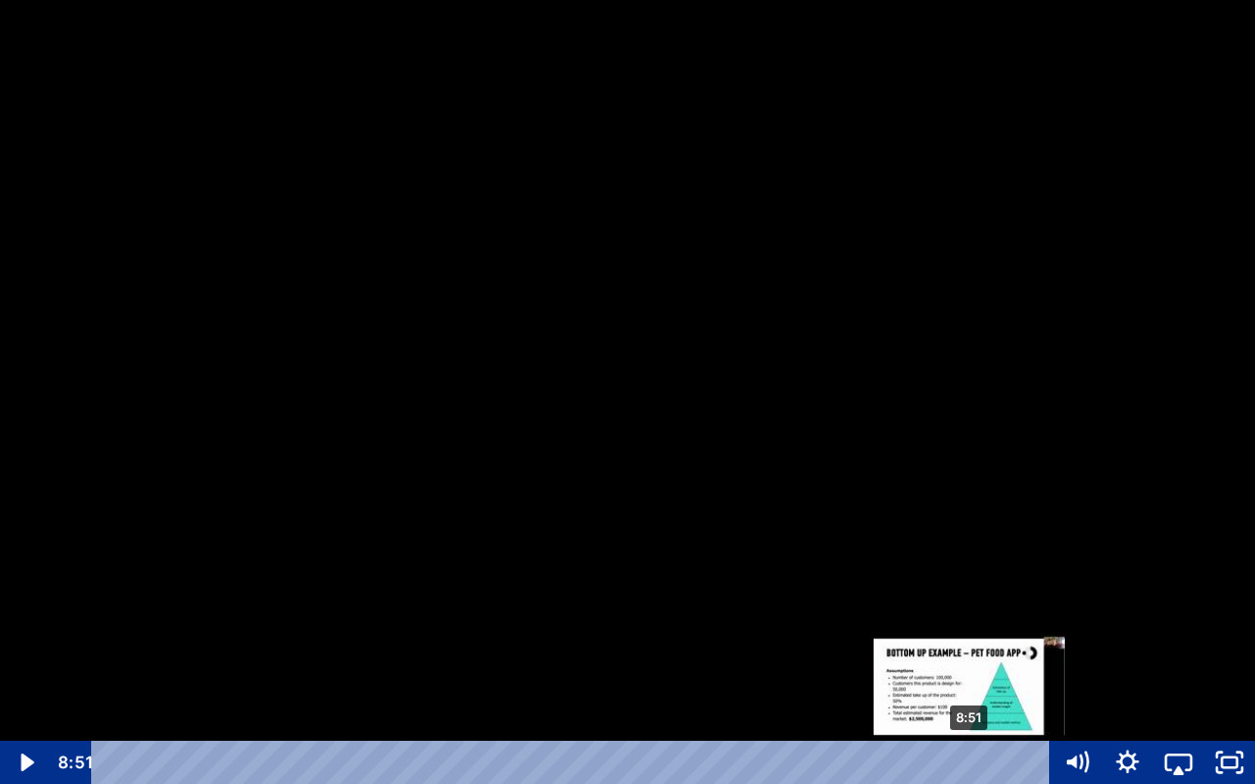
click at [971, 732] on div "8:51" at bounding box center [575, 762] width 928 height 43
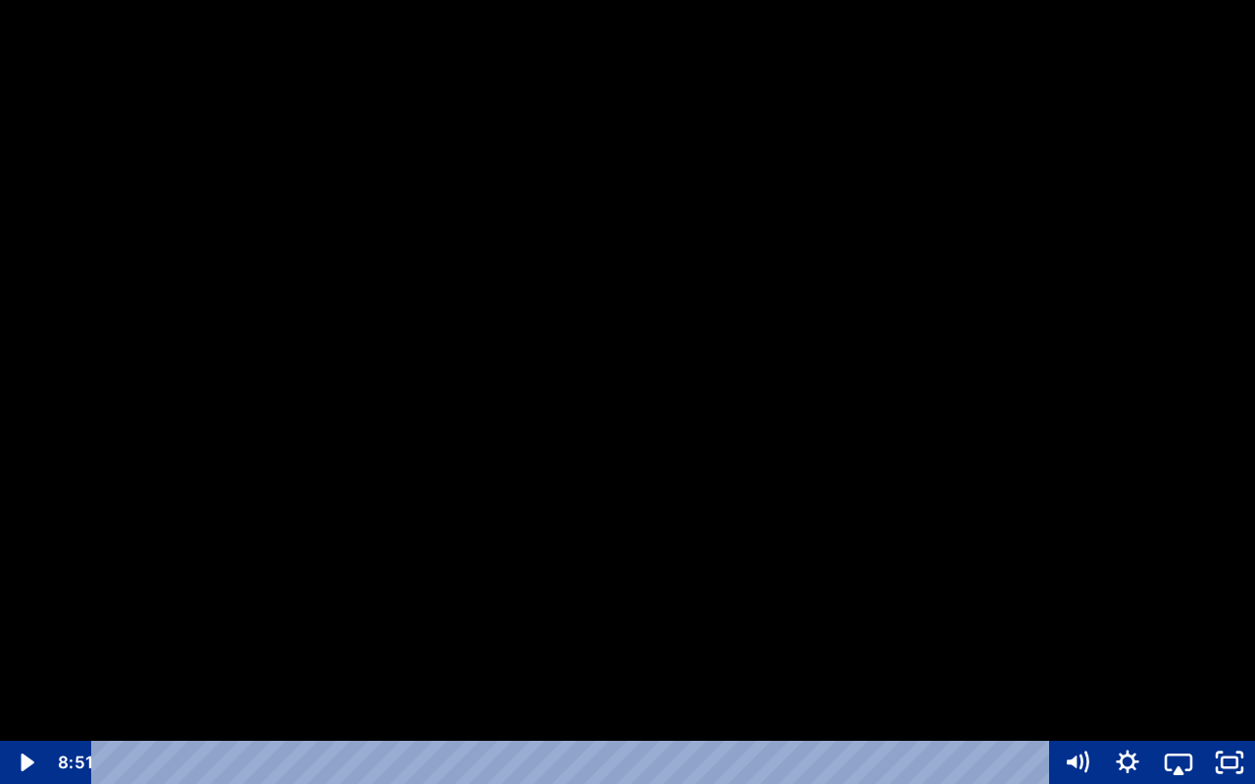
click at [920, 594] on div at bounding box center [627, 392] width 1255 height 784
click at [1121, 732] on icon "Show settings menu" at bounding box center [1127, 760] width 27 height 27
click at [1235, 497] on div at bounding box center [627, 392] width 1255 height 784
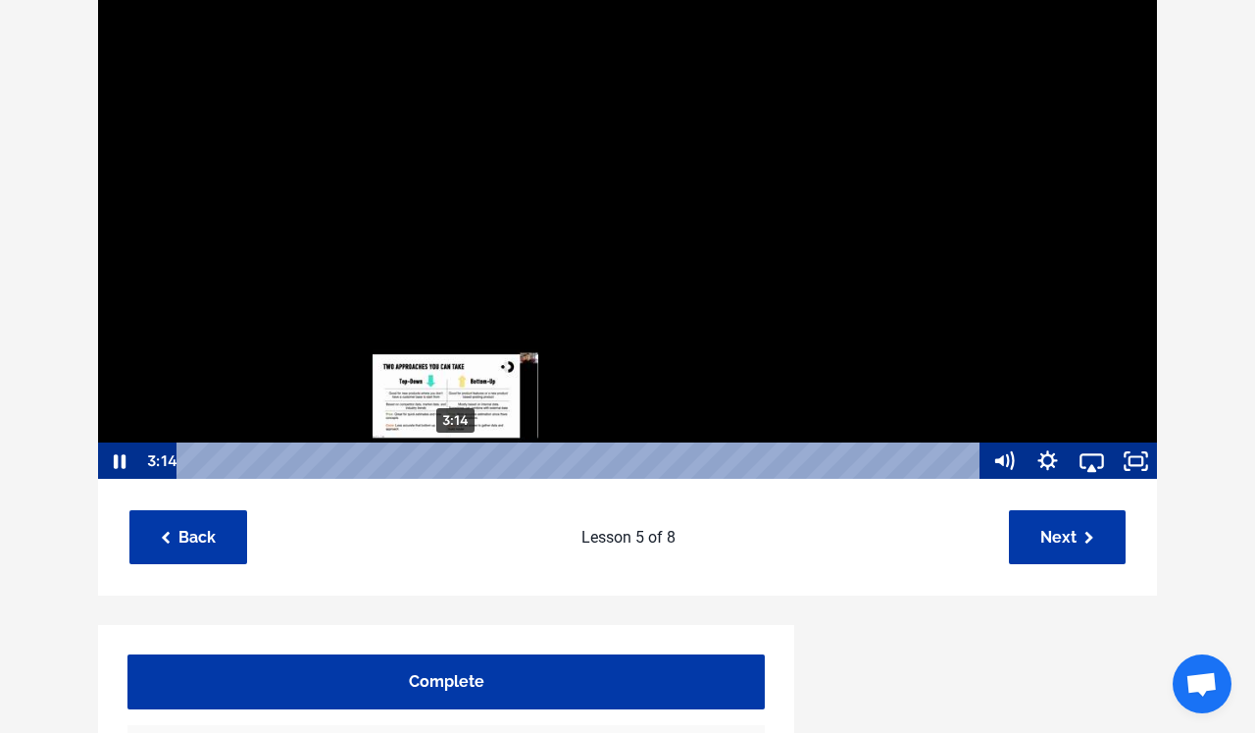
scroll to position [1, 0]
click at [456, 466] on div "3:14" at bounding box center [582, 459] width 778 height 37
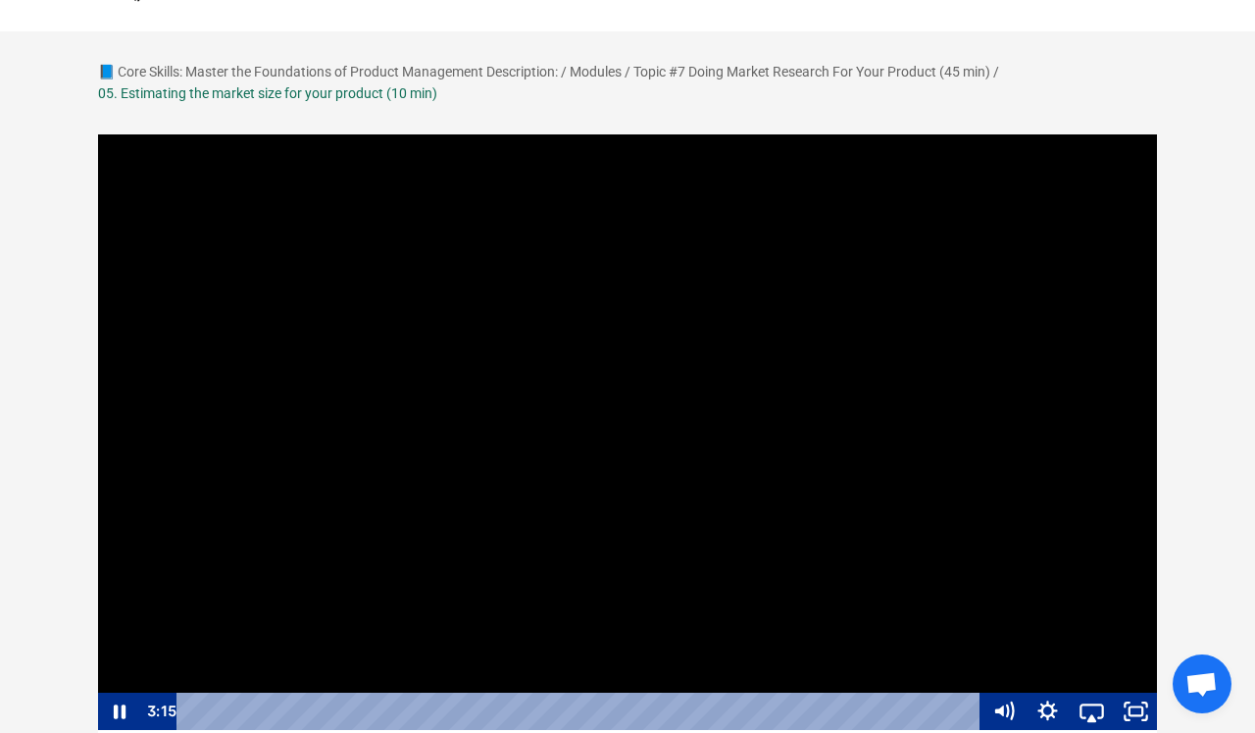
scroll to position [76, 0]
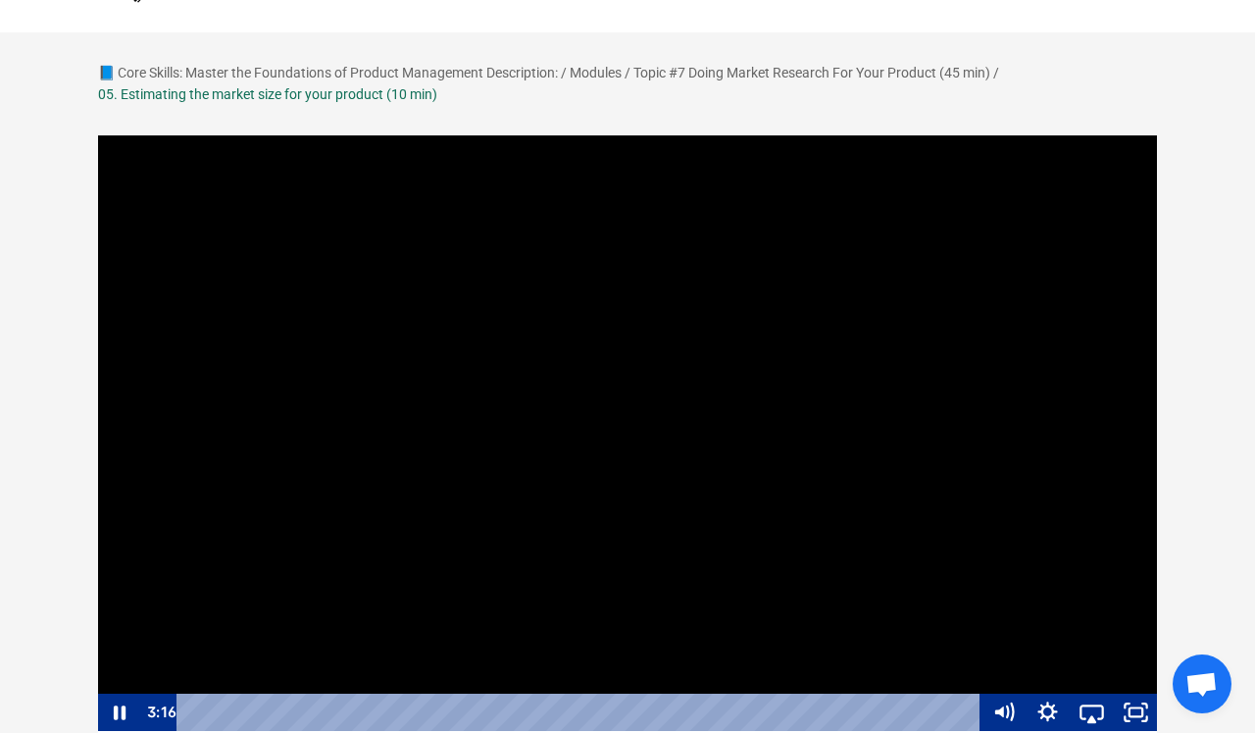
click at [506, 445] on div at bounding box center [627, 432] width 1061 height 598
click at [557, 471] on div at bounding box center [627, 432] width 1061 height 598
